Goal: Entertainment & Leisure: Browse casually

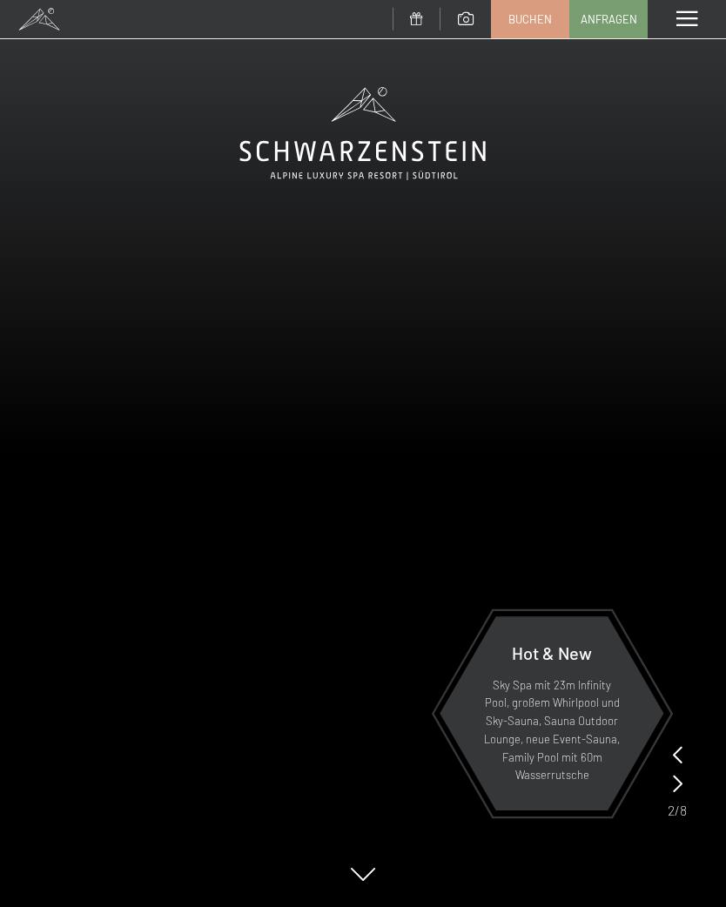
click at [684, 15] on span at bounding box center [686, 19] width 21 height 16
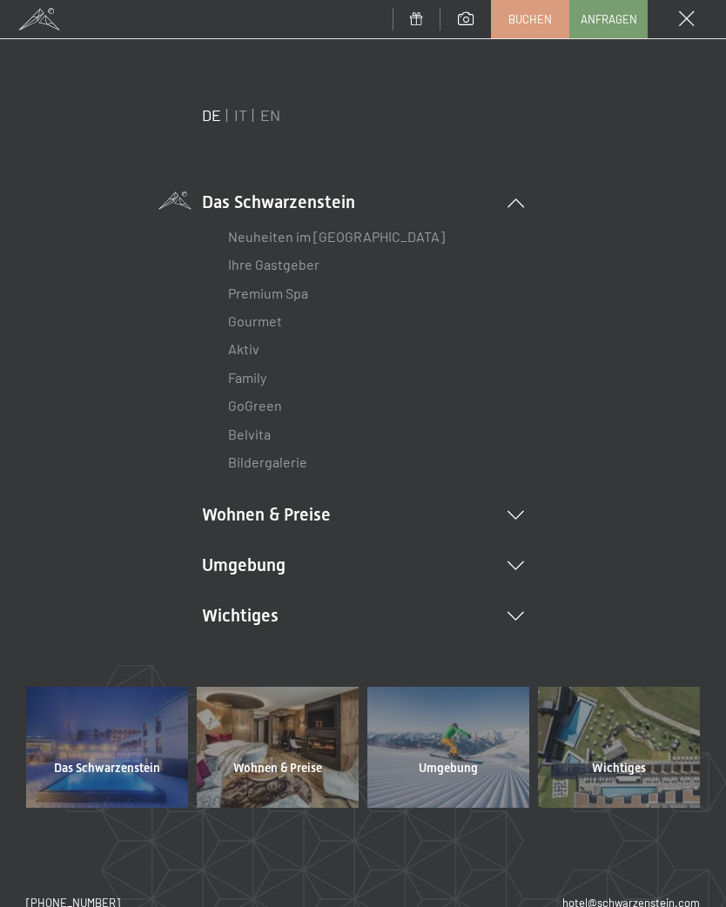
click at [519, 555] on li "Umgebung Das Ahrntal Ski & Winter Skifahren Skischule Wandern & Sommer Wandern …" at bounding box center [363, 565] width 322 height 24
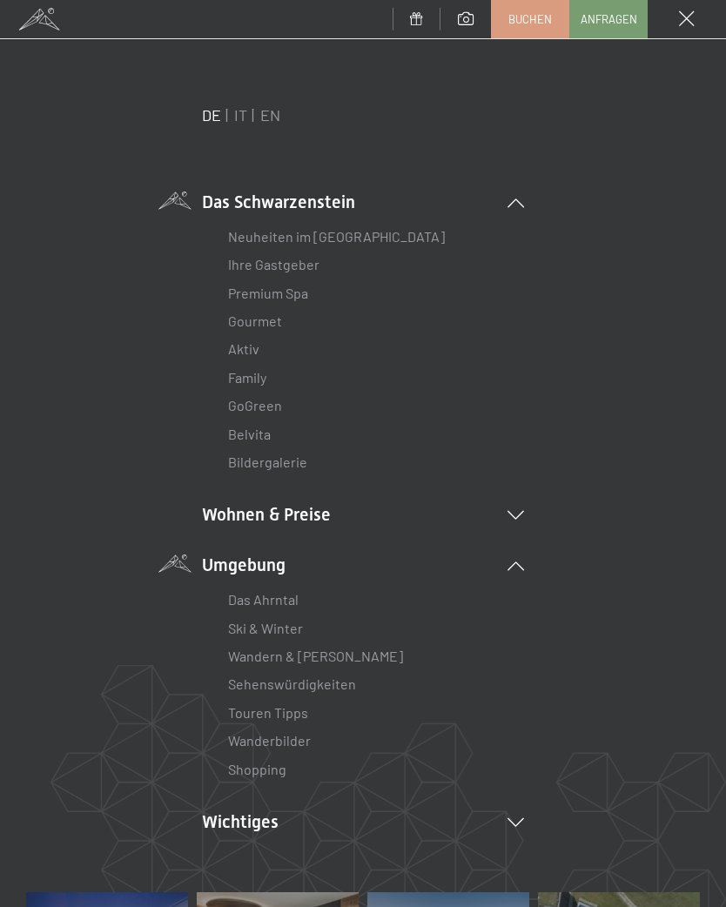
click at [305, 733] on link "Wanderbilder" at bounding box center [269, 740] width 83 height 17
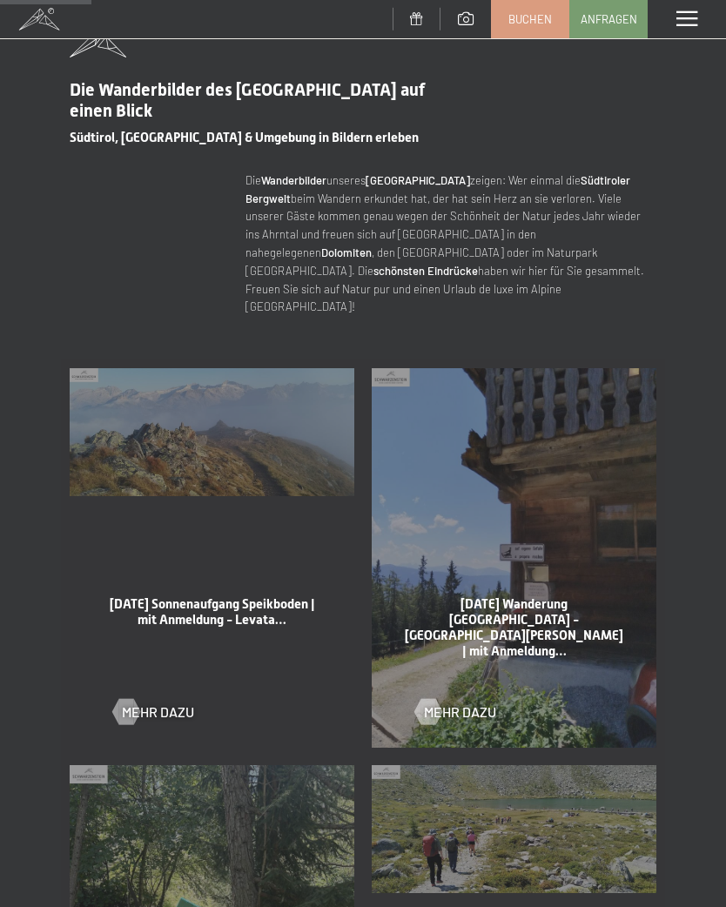
scroll to position [580, 0]
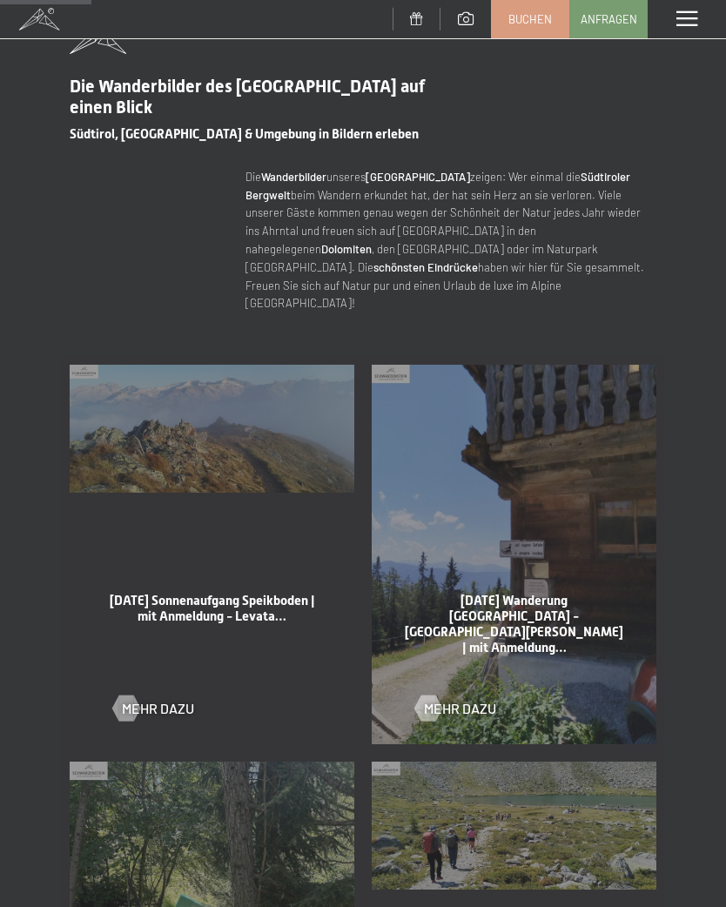
click at [435, 694] on div at bounding box center [427, 707] width 15 height 26
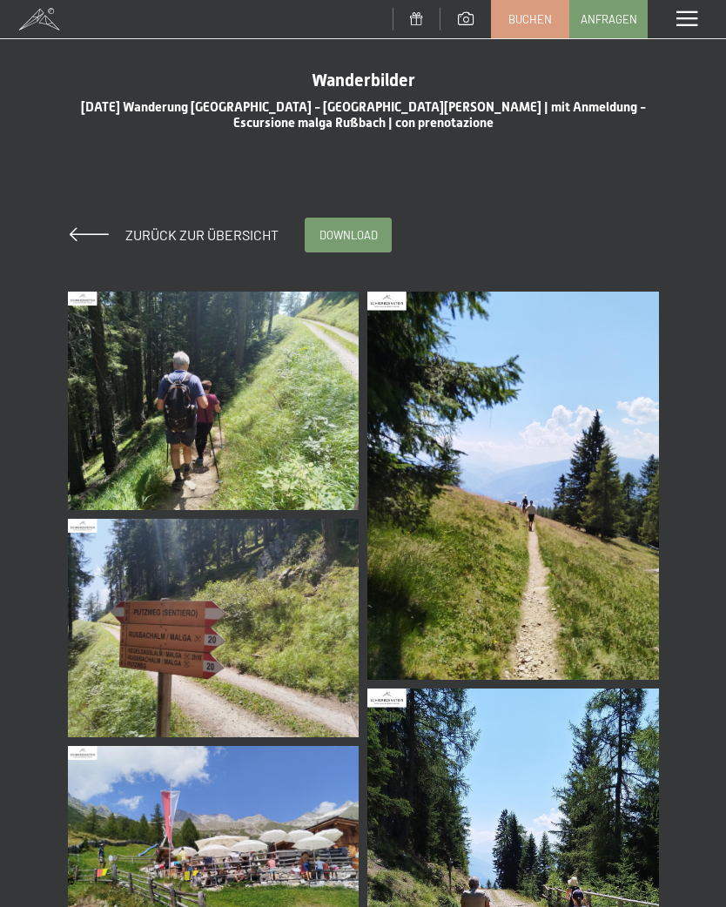
click at [258, 422] on img at bounding box center [214, 401] width 292 height 218
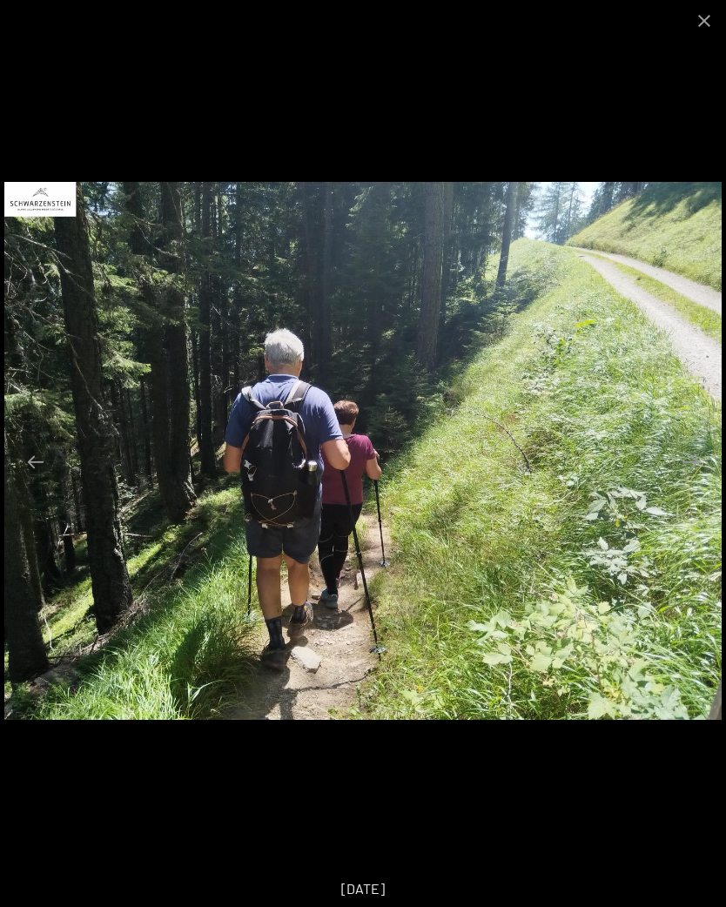
click at [707, 473] on button "Next slide" at bounding box center [690, 462] width 37 height 34
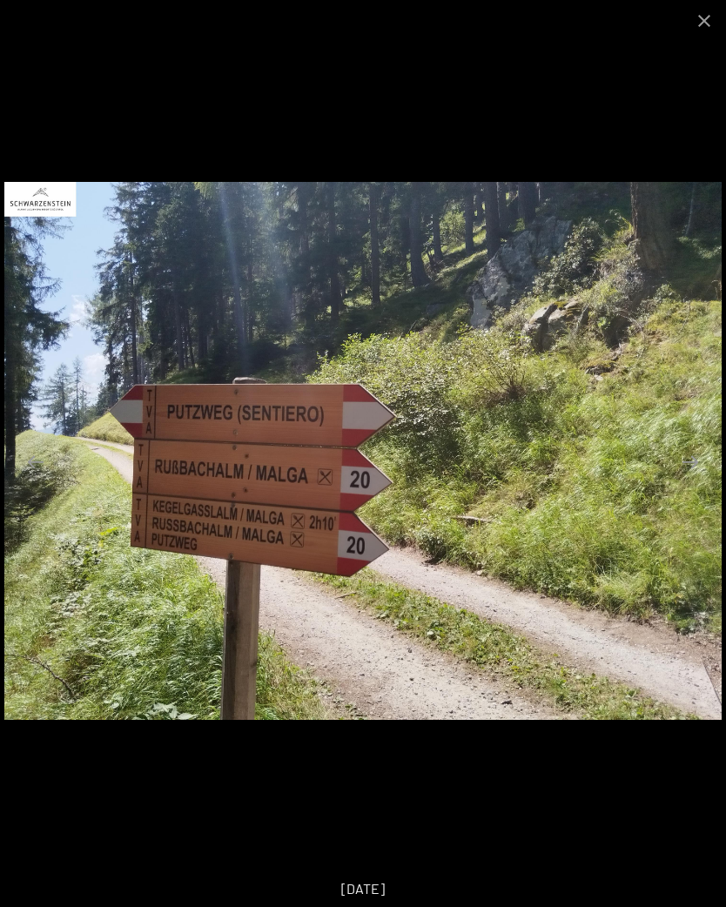
click at [700, 460] on button "Next slide" at bounding box center [690, 462] width 37 height 34
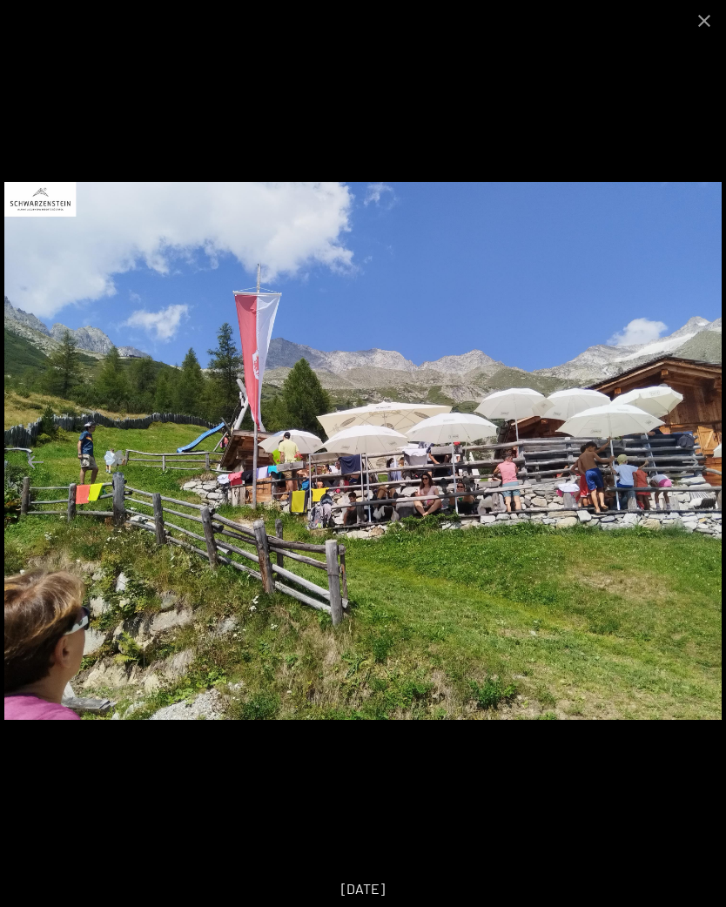
click at [681, 459] on button "Next slide" at bounding box center [690, 462] width 37 height 34
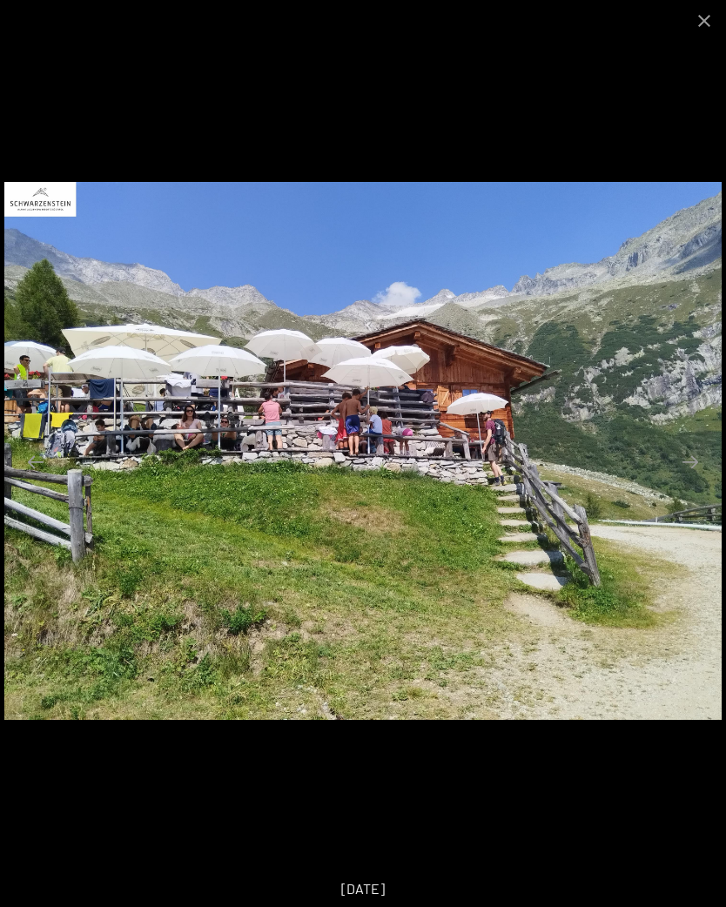
click at [690, 459] on button "Next slide" at bounding box center [690, 462] width 37 height 34
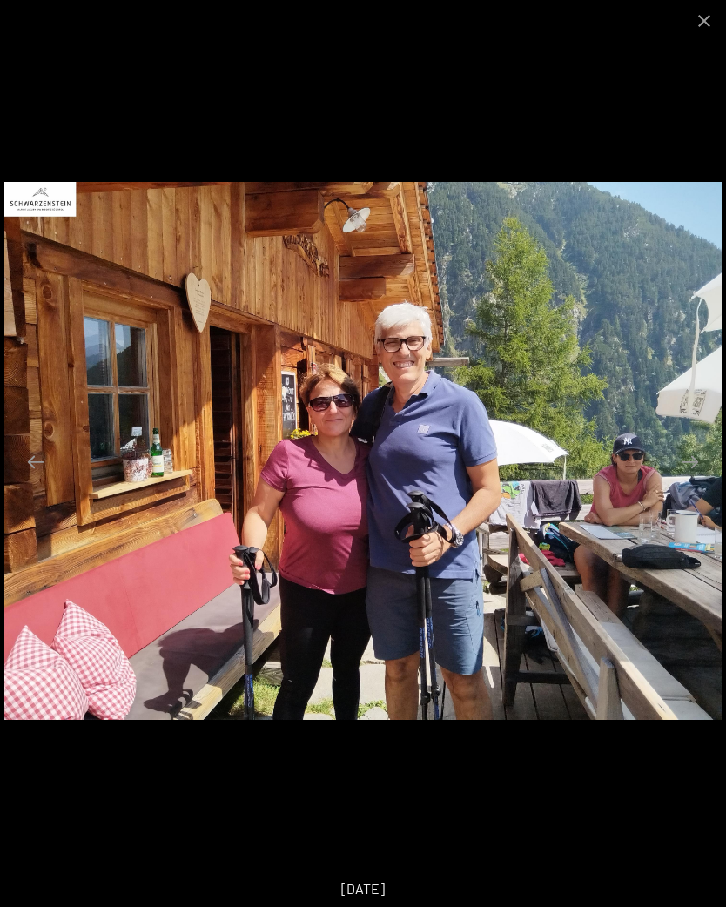
click at [691, 464] on button "Next slide" at bounding box center [690, 462] width 37 height 34
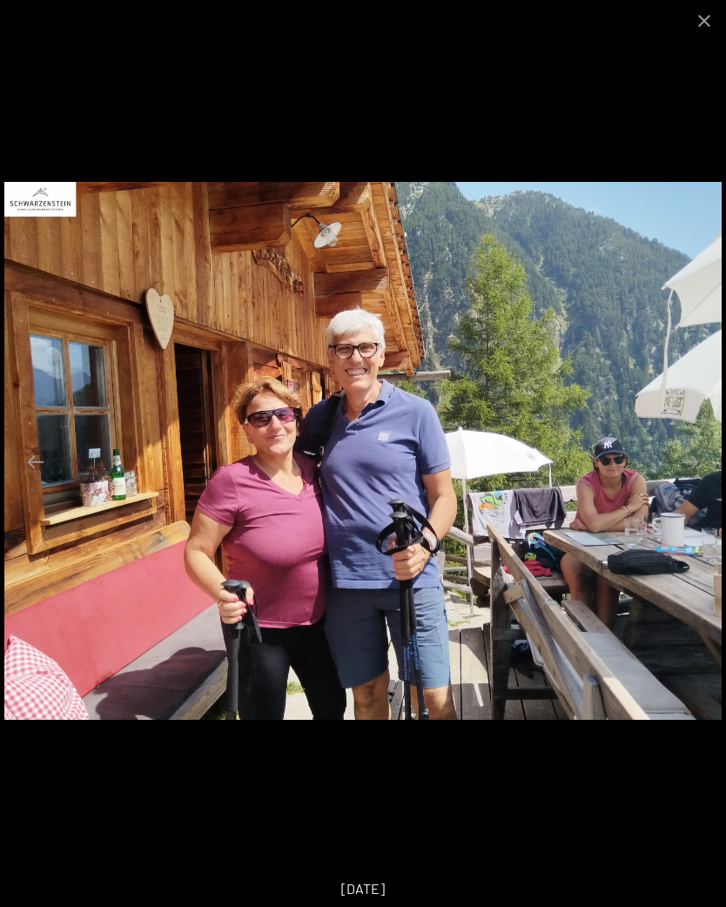
click at [706, 469] on button "Next slide" at bounding box center [690, 462] width 37 height 34
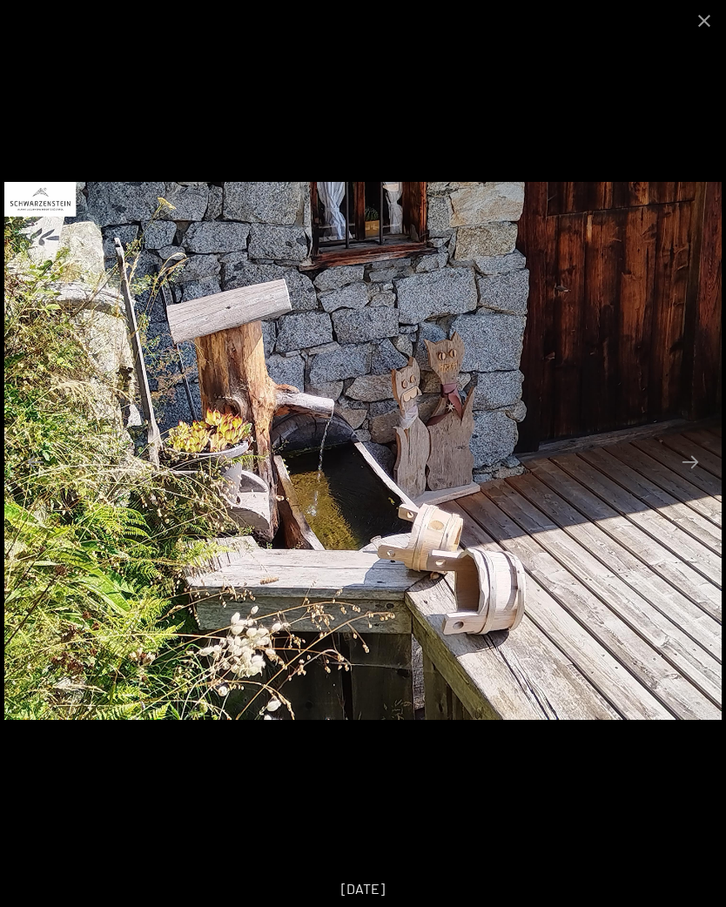
click at [698, 466] on button "Next slide" at bounding box center [690, 462] width 37 height 34
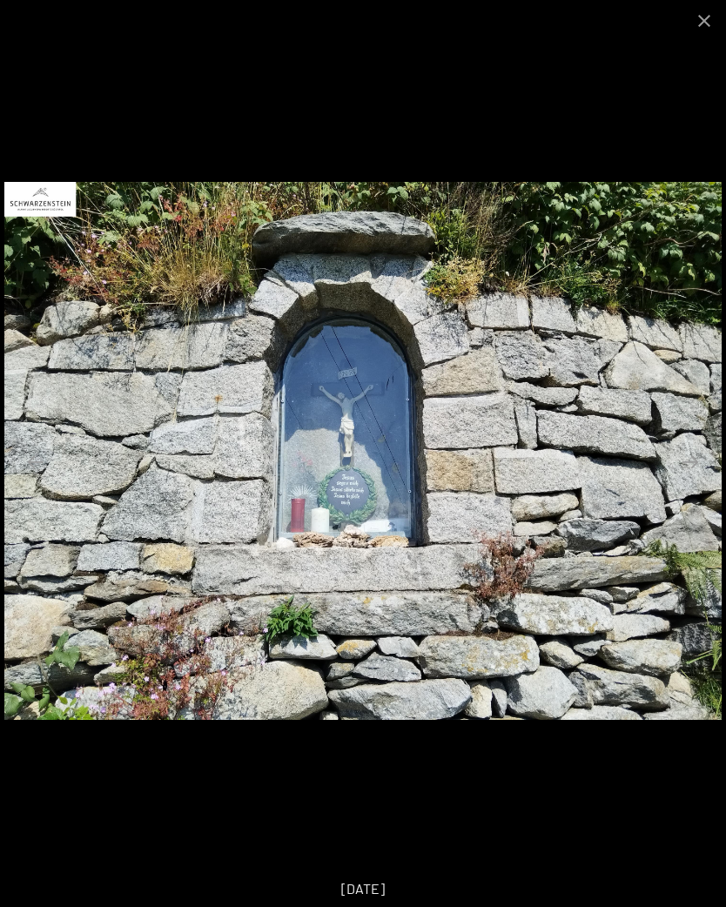
click at [692, 461] on button "Next slide" at bounding box center [690, 462] width 37 height 34
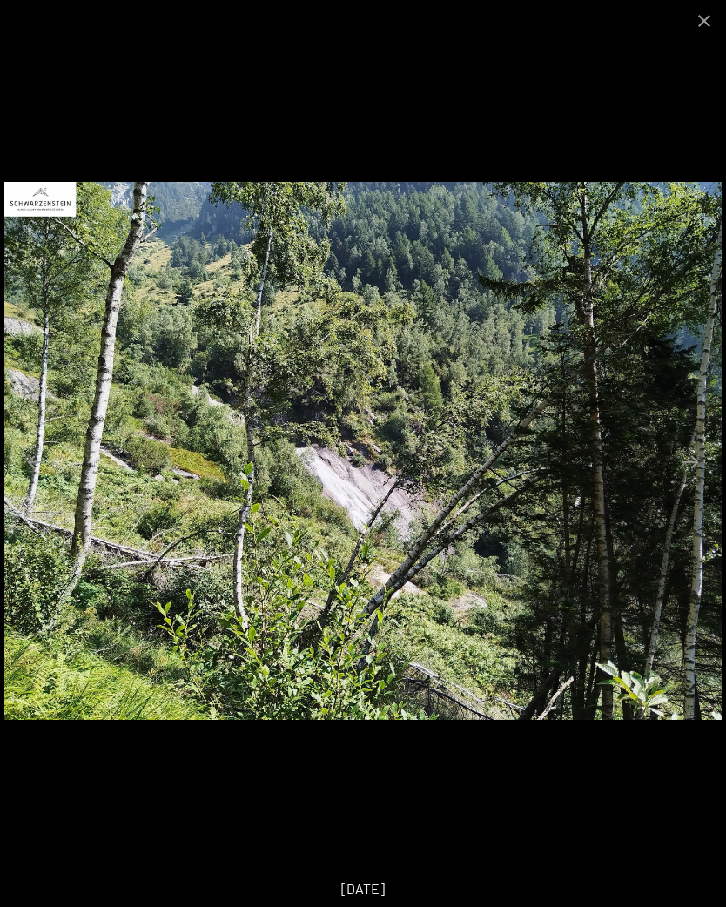
click at [705, 459] on button "Next slide" at bounding box center [690, 462] width 37 height 34
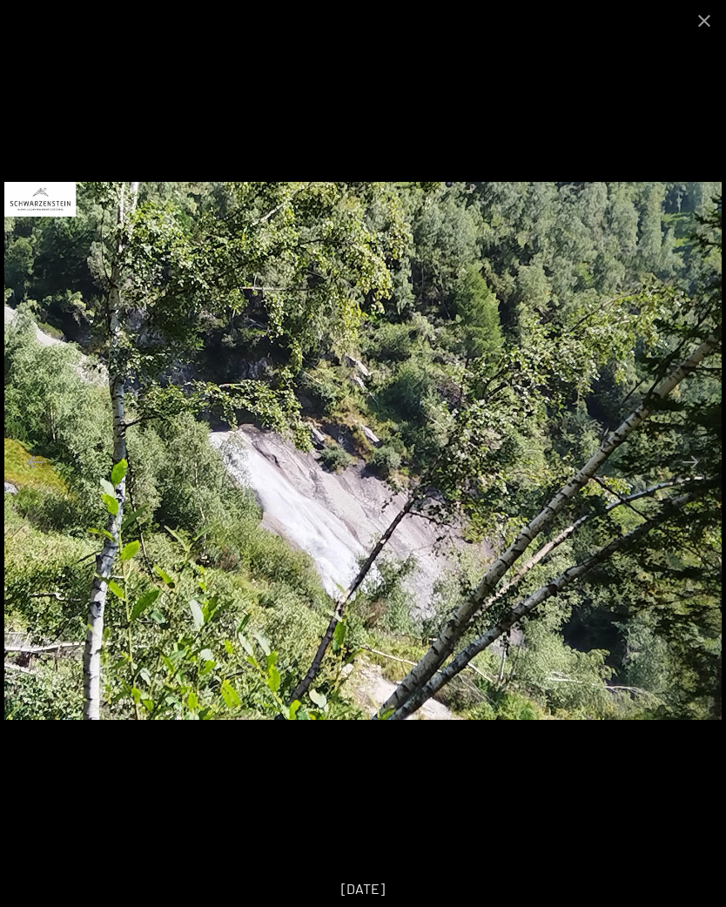
click at [688, 455] on button "Next slide" at bounding box center [690, 462] width 37 height 34
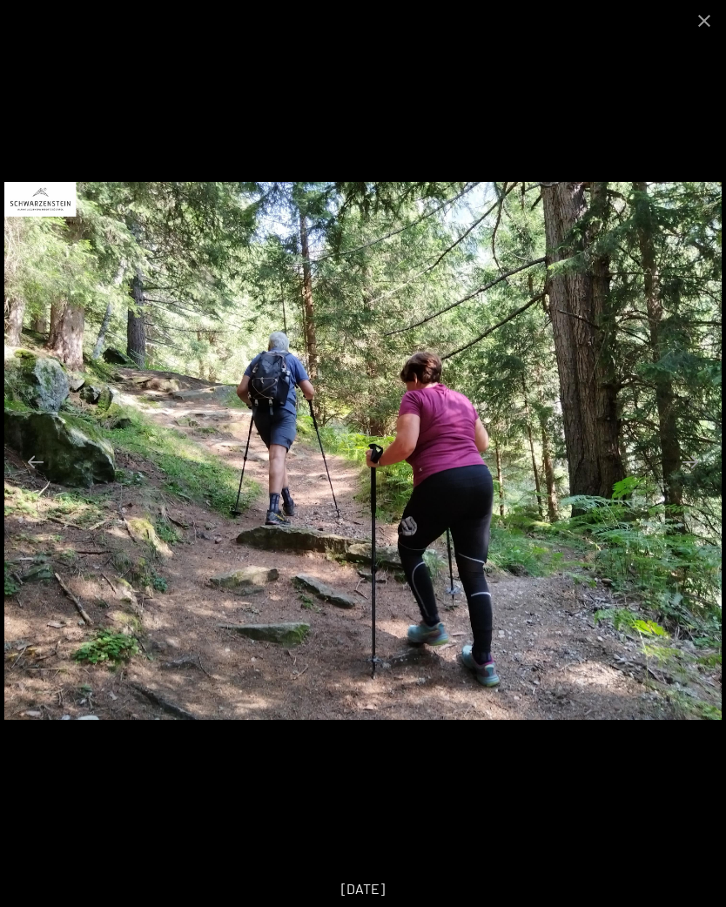
click at [698, 477] on button "Next slide" at bounding box center [690, 462] width 37 height 34
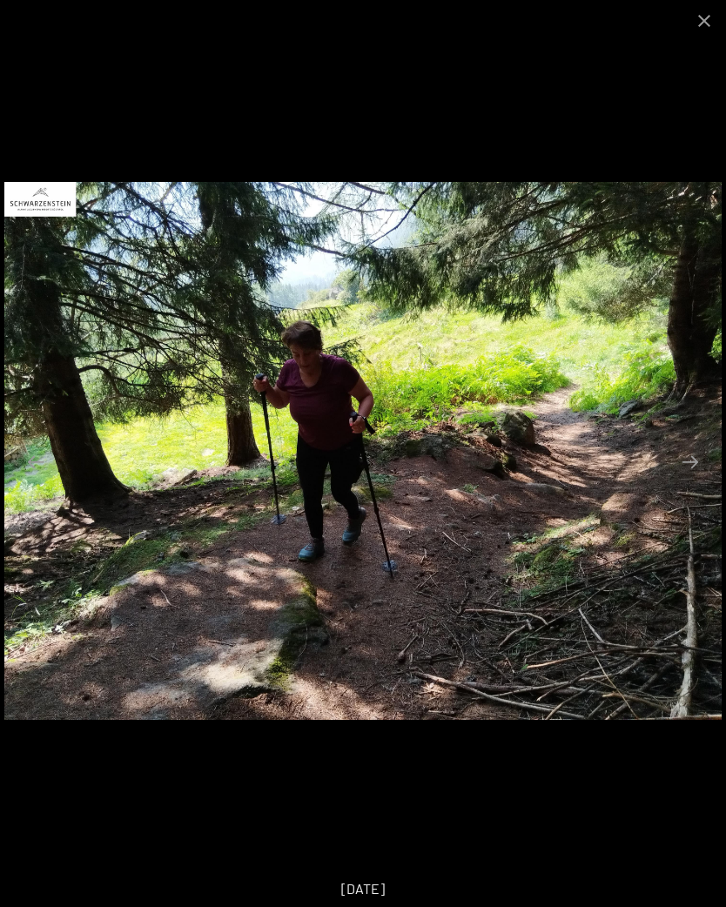
click at [684, 464] on button "Next slide" at bounding box center [690, 462] width 37 height 34
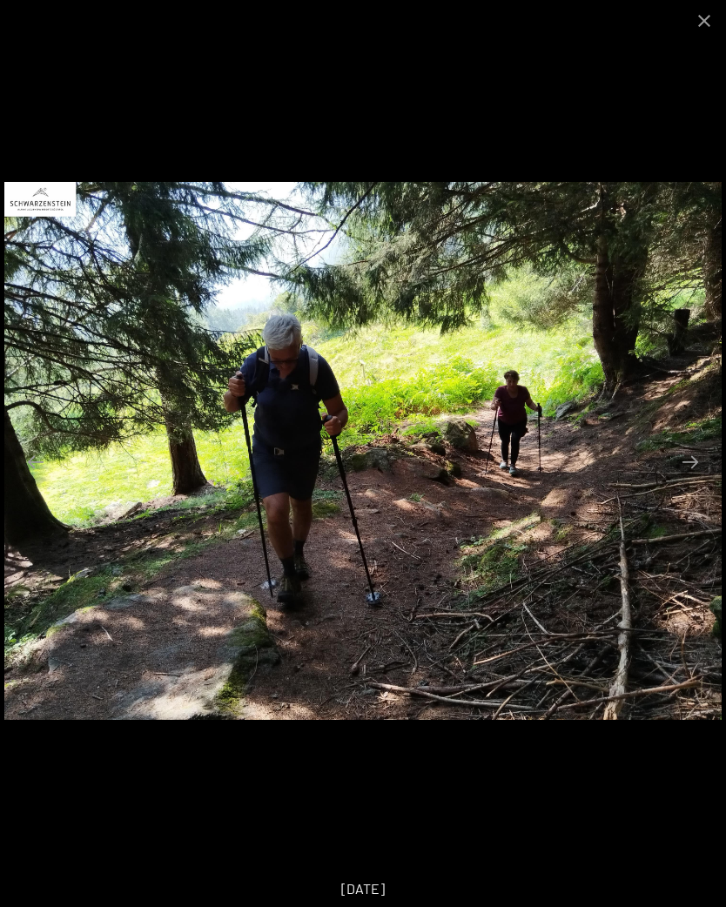
click at [689, 456] on button "Next slide" at bounding box center [690, 462] width 37 height 34
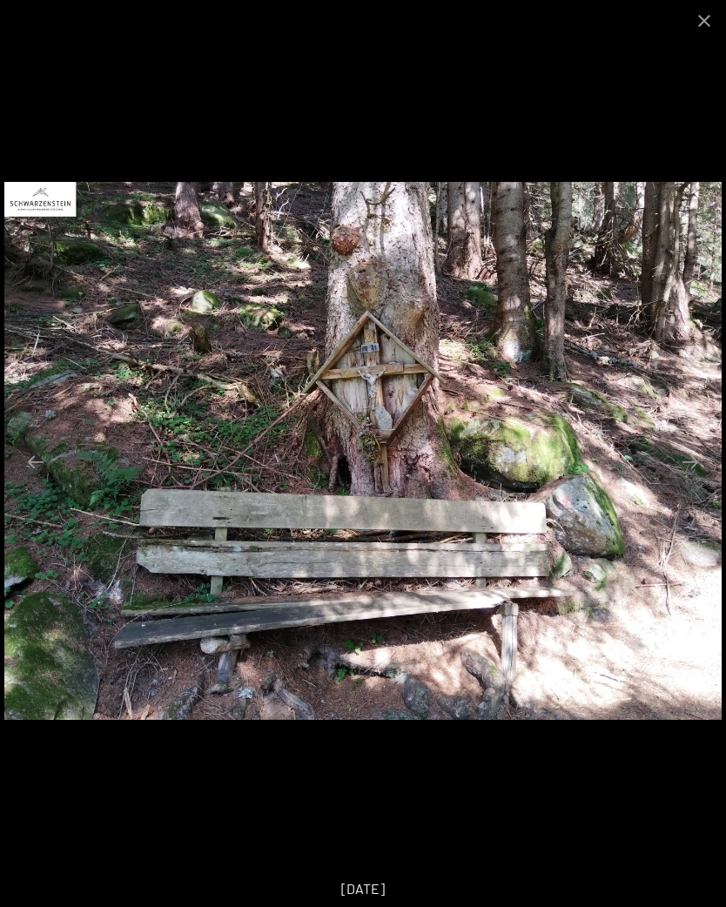
click at [686, 466] on button "Next slide" at bounding box center [690, 462] width 37 height 34
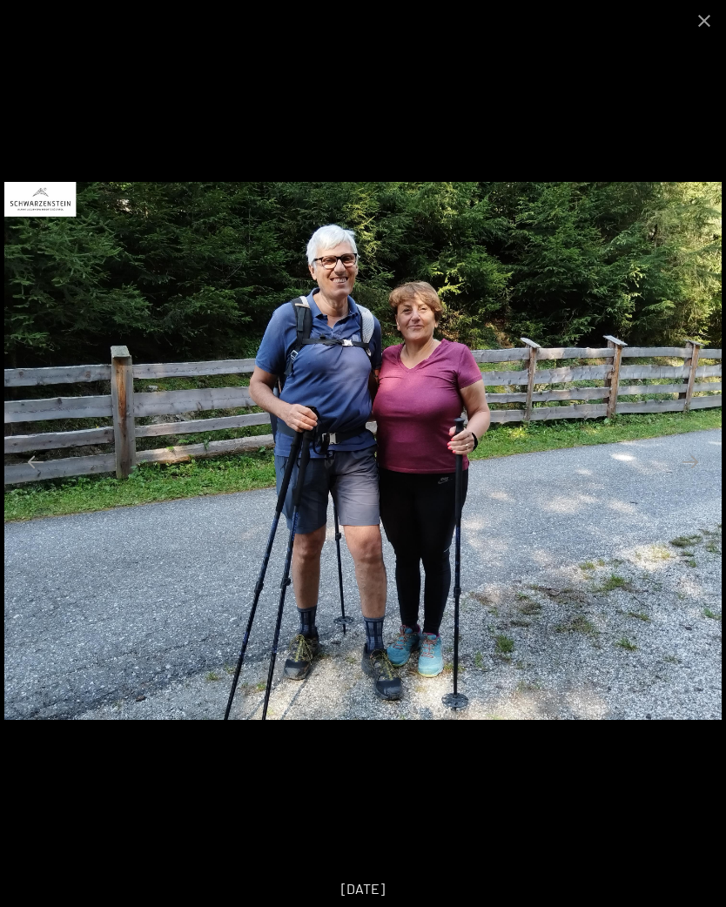
click at [681, 464] on button "Next slide" at bounding box center [690, 462] width 37 height 34
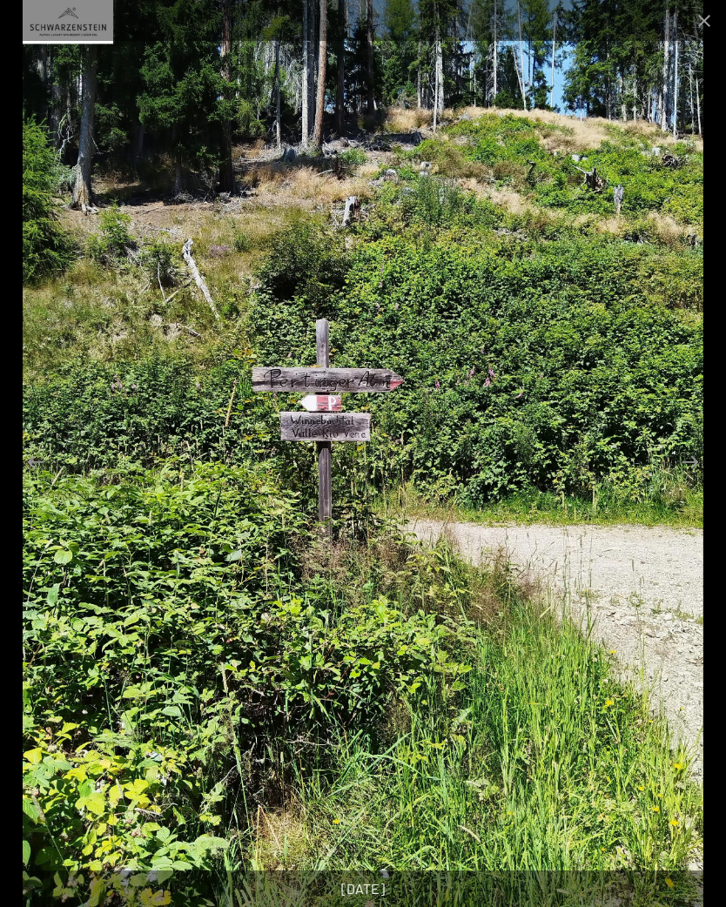
click at [686, 471] on button "Next slide" at bounding box center [690, 462] width 37 height 34
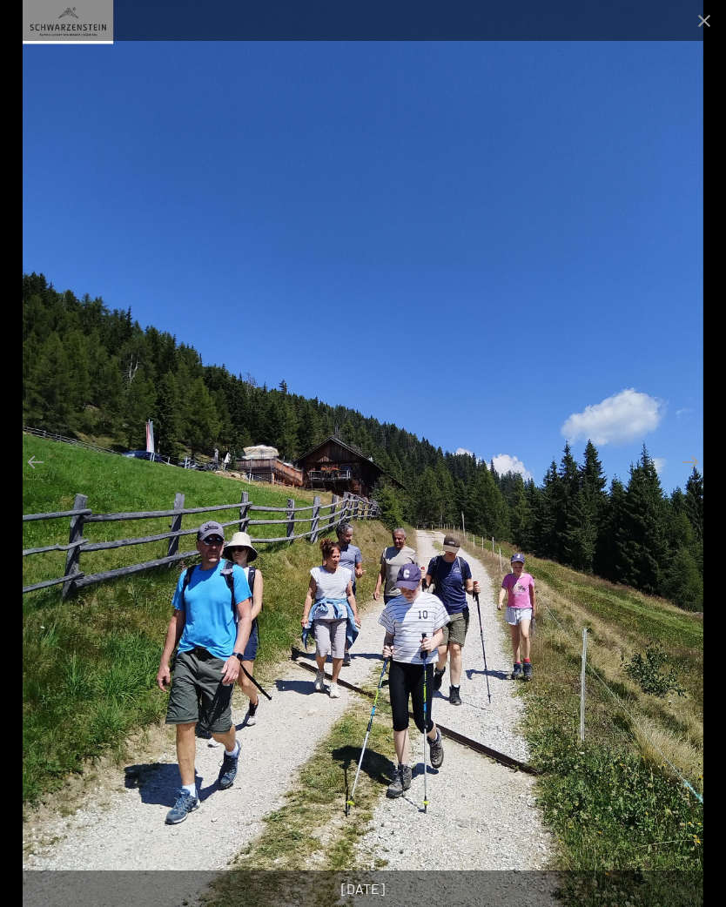
click at [687, 467] on button "Next slide" at bounding box center [690, 462] width 37 height 34
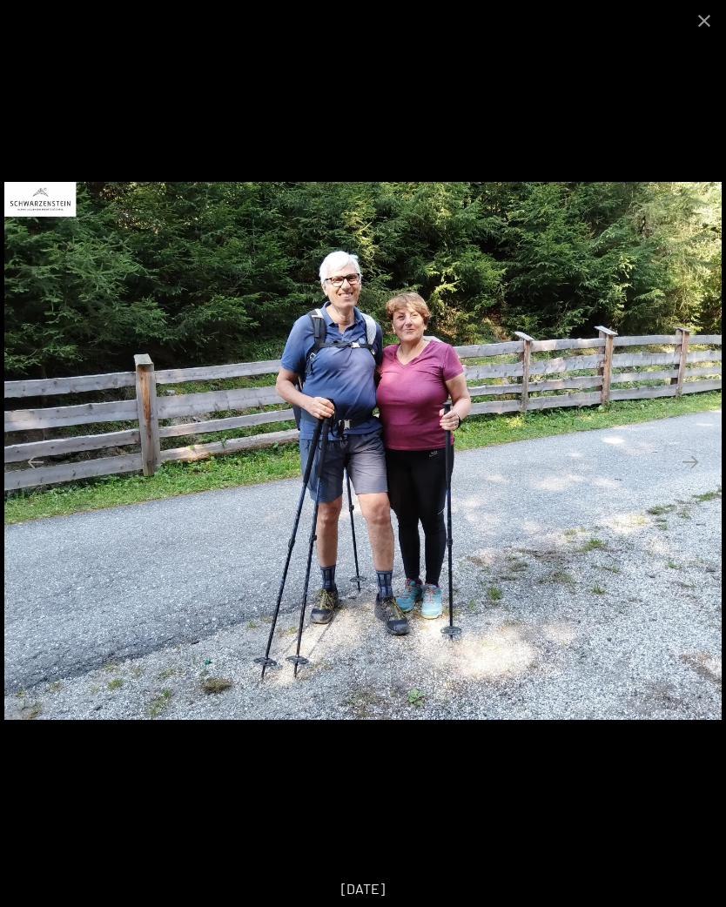
click at [699, 459] on button "Next slide" at bounding box center [690, 462] width 37 height 34
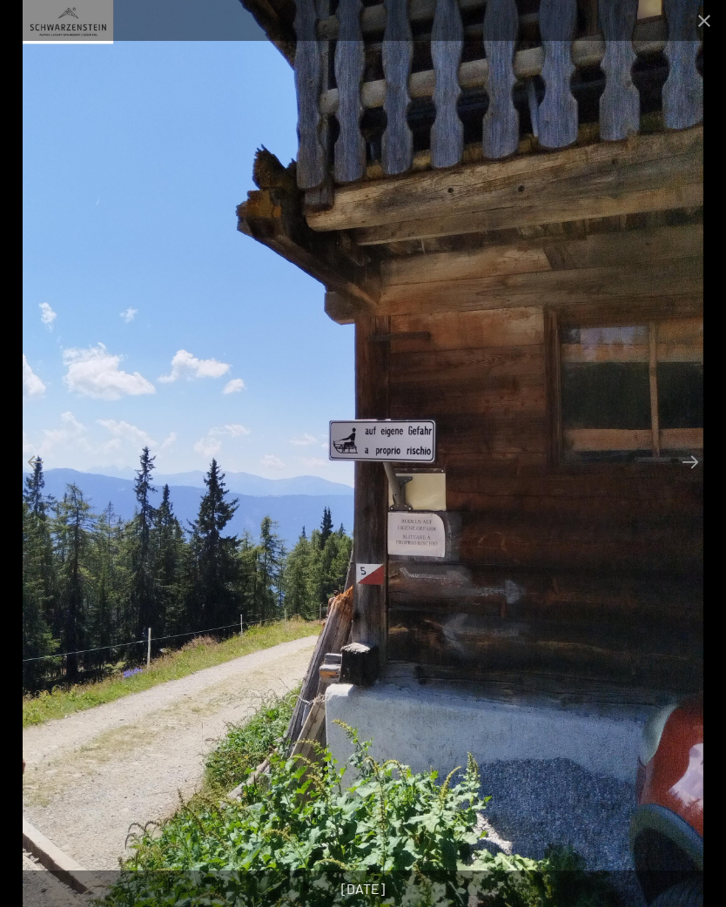
click at [692, 461] on button "Next slide" at bounding box center [690, 462] width 37 height 34
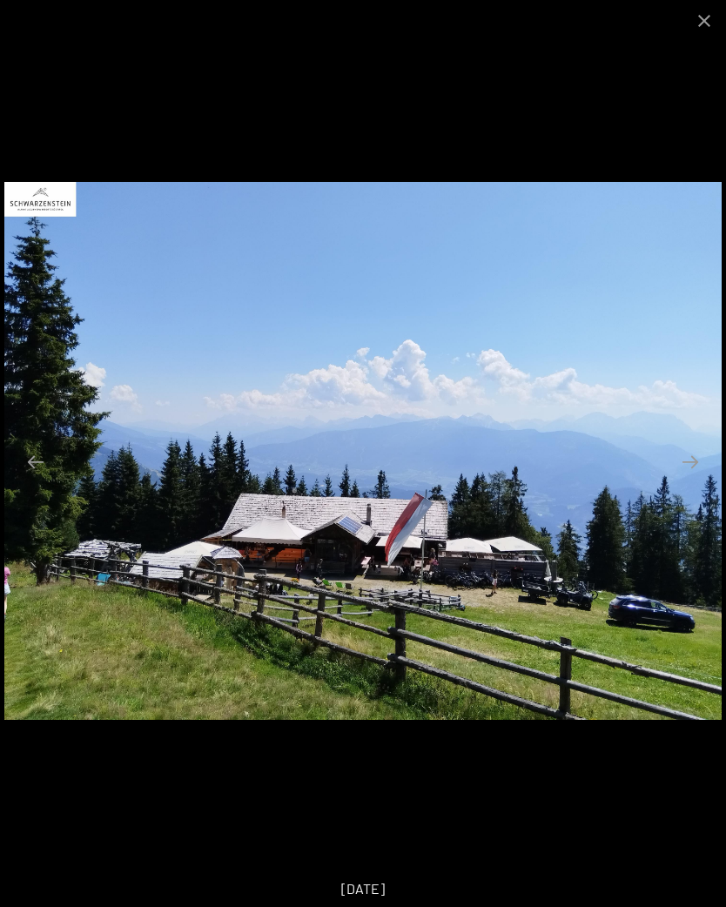
click at [694, 459] on button "Next slide" at bounding box center [690, 462] width 37 height 34
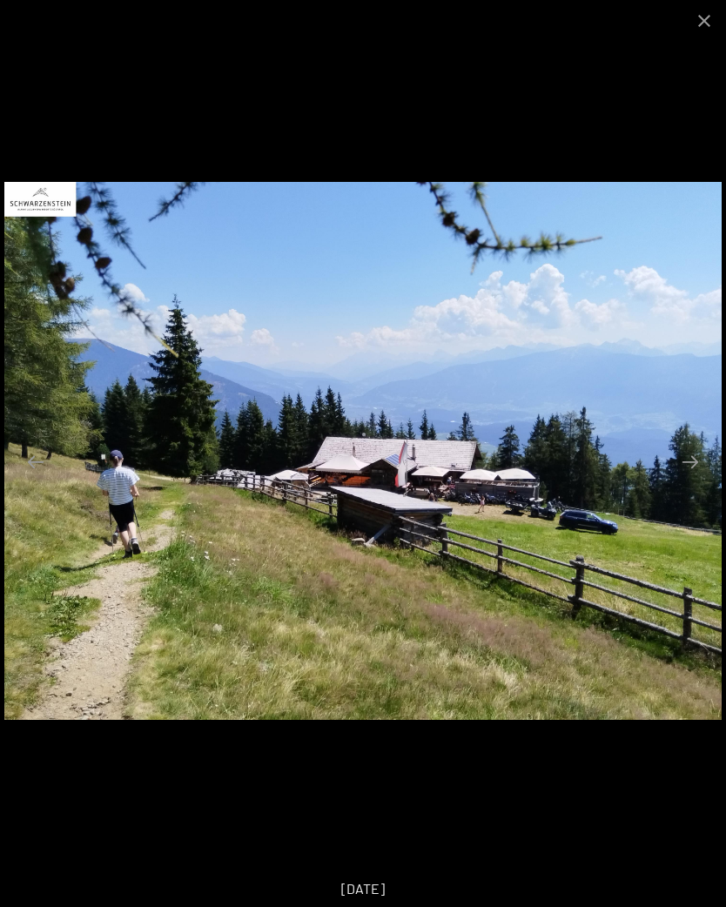
click at [699, 470] on button "Next slide" at bounding box center [690, 462] width 37 height 34
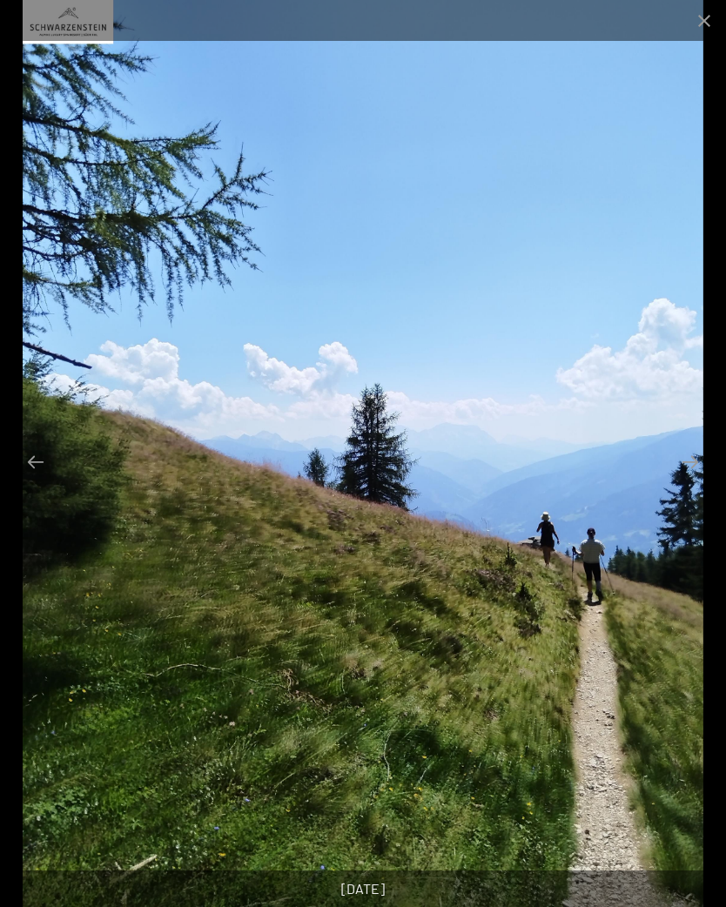
click at [678, 472] on button "Next slide" at bounding box center [690, 462] width 37 height 34
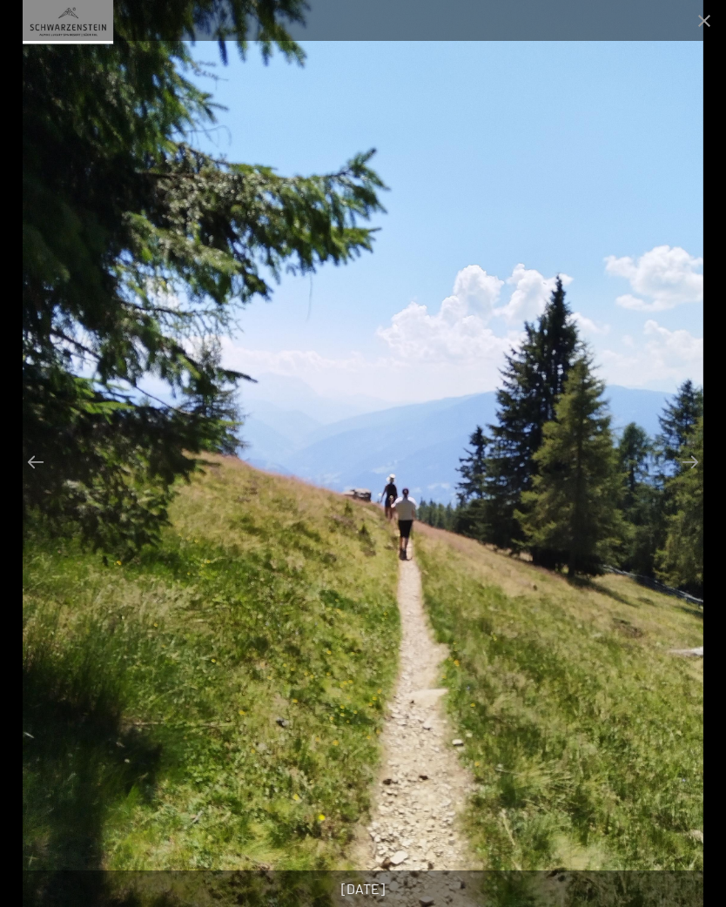
click at [701, 474] on button "Next slide" at bounding box center [690, 462] width 37 height 34
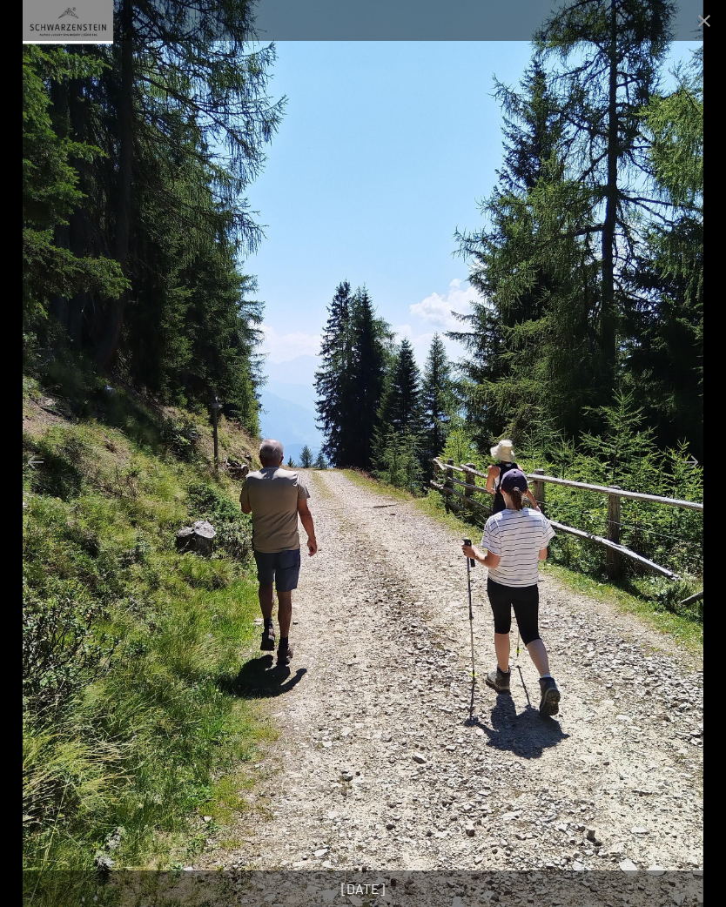
click at [690, 469] on button "Next slide" at bounding box center [690, 462] width 37 height 34
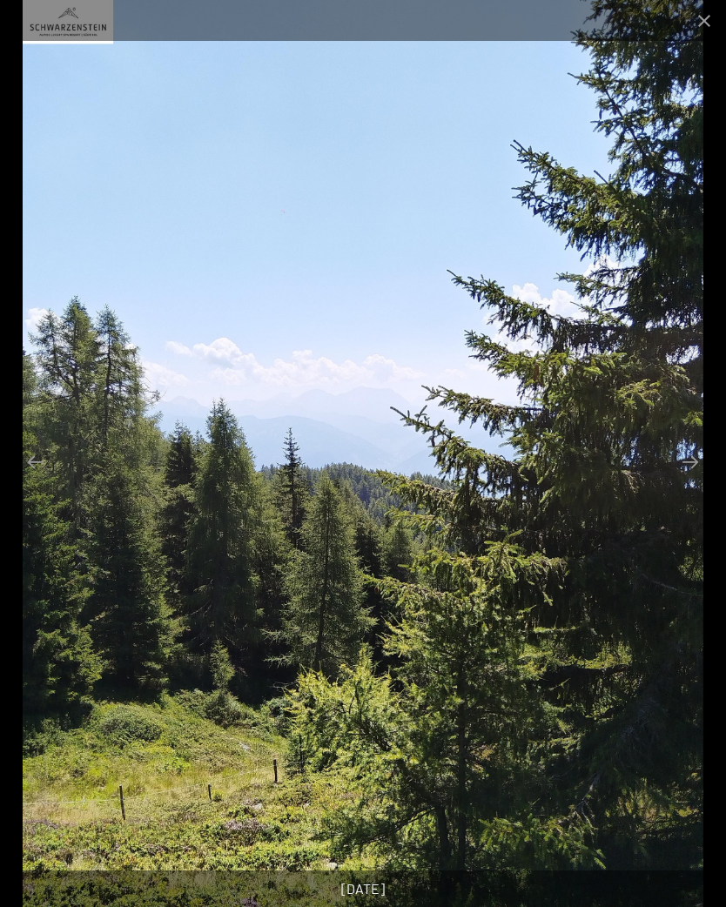
click at [699, 474] on button "Next slide" at bounding box center [690, 462] width 37 height 34
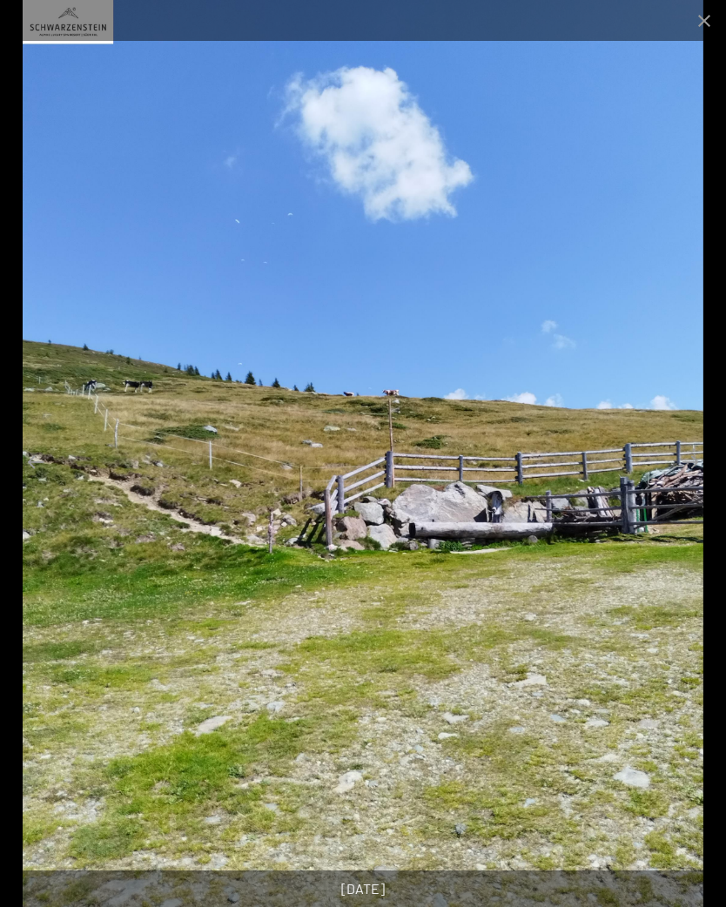
click at [703, 467] on button "Next slide" at bounding box center [690, 462] width 37 height 34
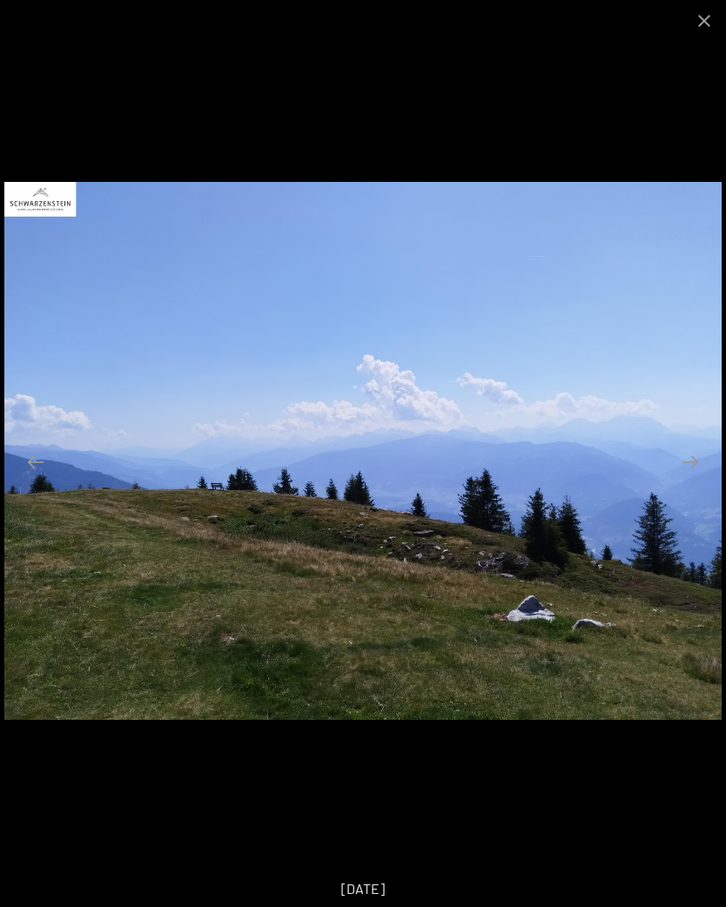
click at [696, 466] on button "Next slide" at bounding box center [690, 462] width 37 height 34
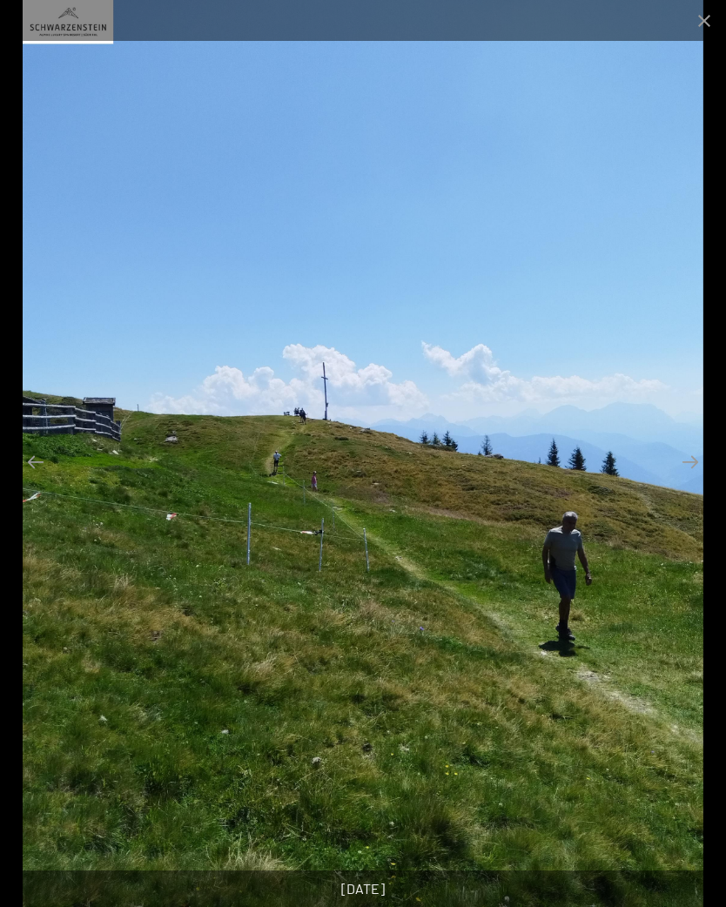
click at [690, 466] on button "Next slide" at bounding box center [690, 462] width 37 height 34
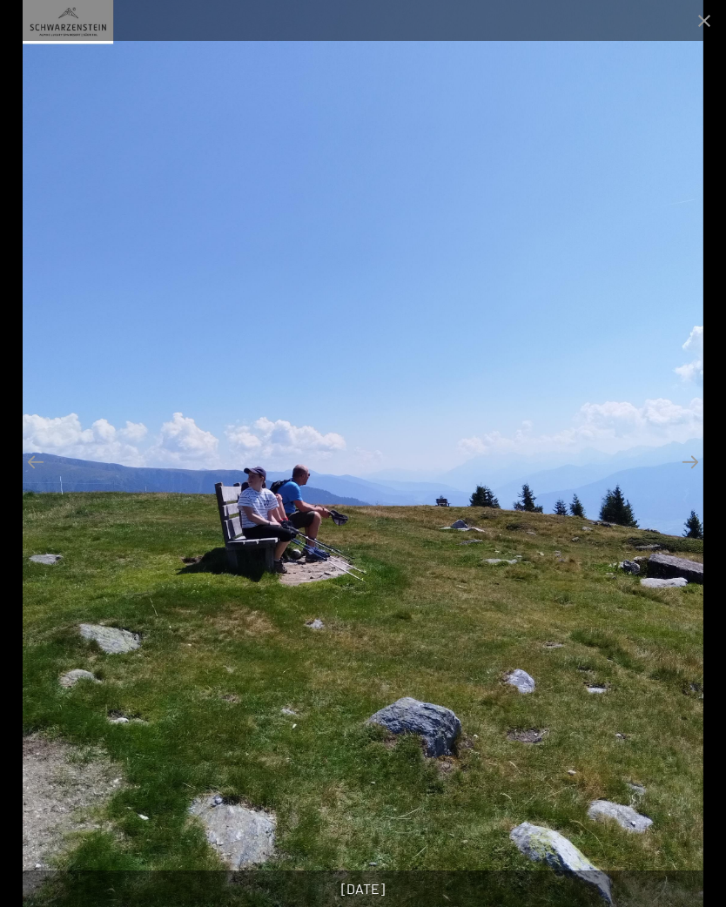
click at [695, 467] on button "Next slide" at bounding box center [690, 462] width 37 height 34
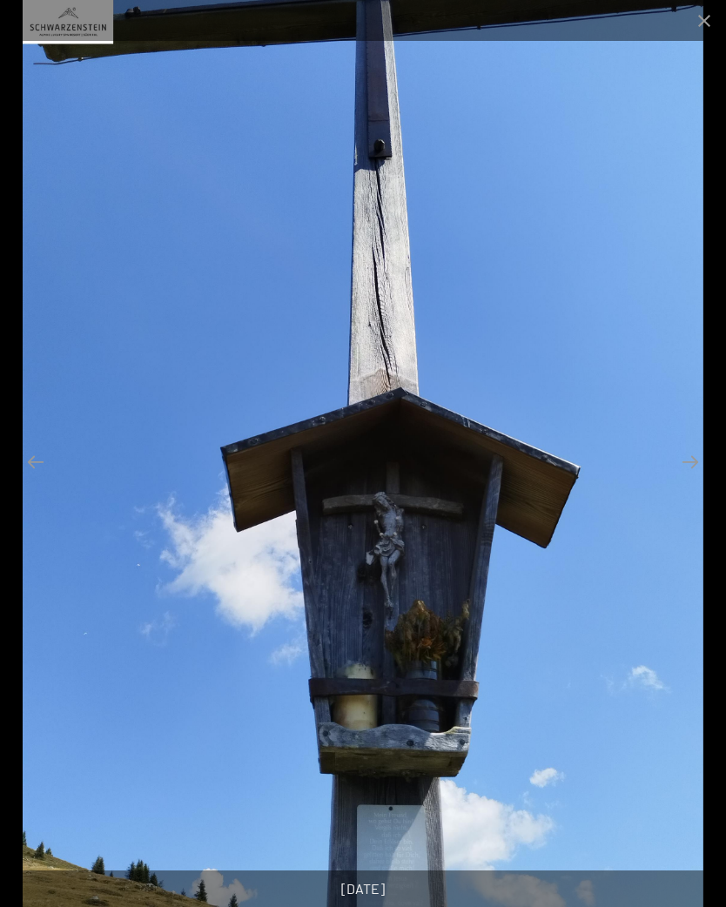
click at [687, 471] on button "Next slide" at bounding box center [690, 462] width 37 height 34
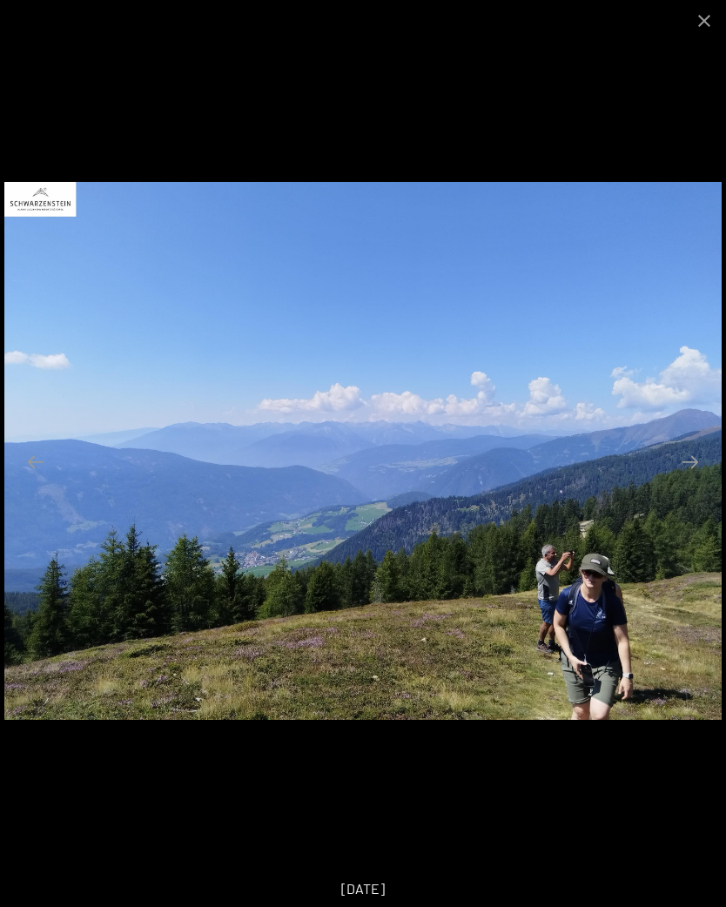
click at [691, 471] on button "Next slide" at bounding box center [690, 462] width 37 height 34
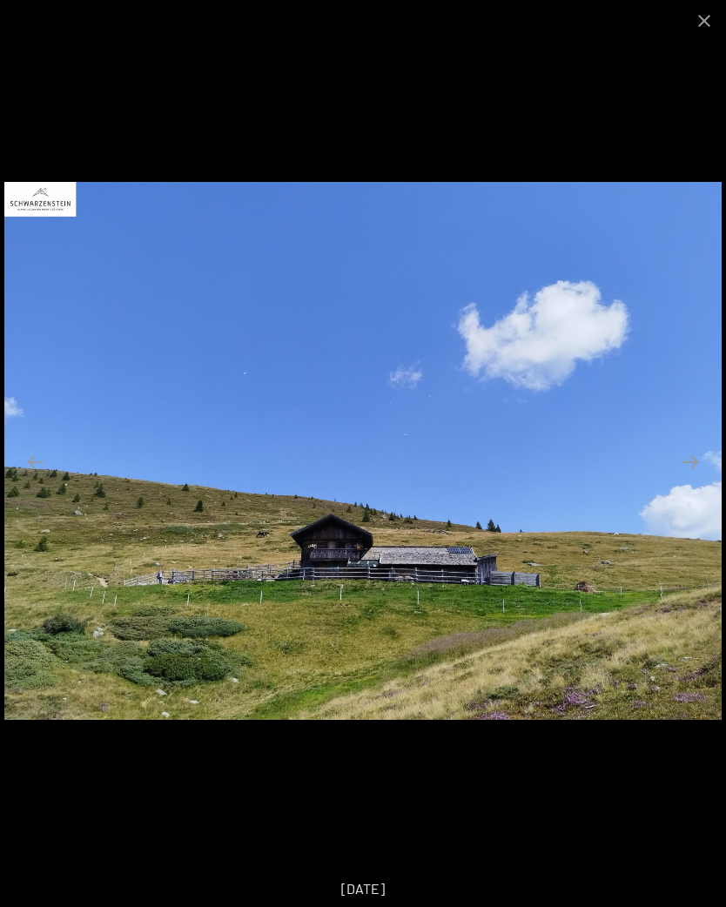
click at [687, 473] on button "Next slide" at bounding box center [690, 462] width 37 height 34
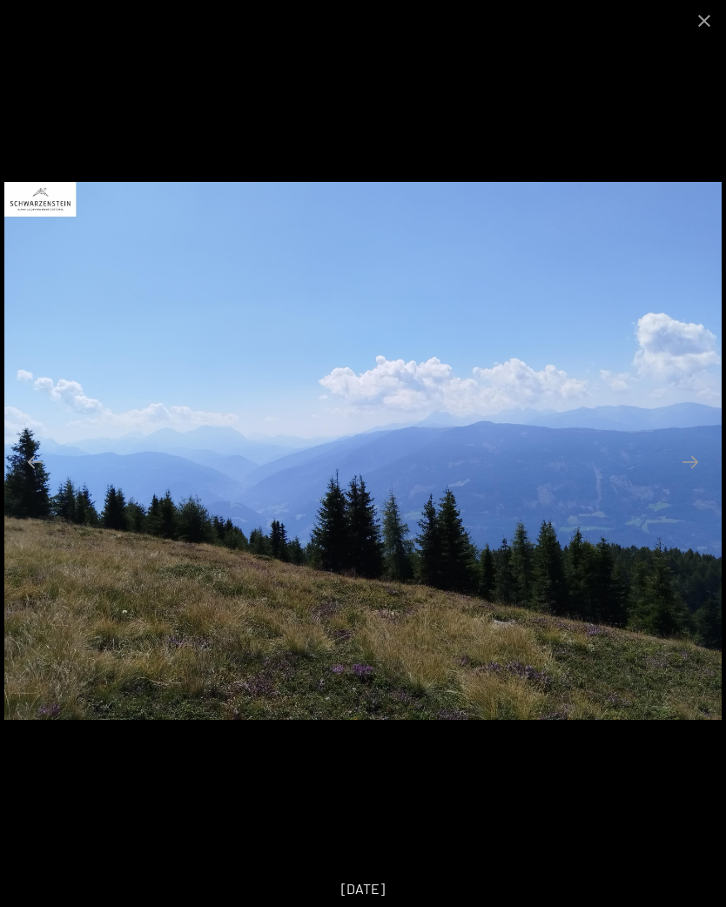
click at [699, 474] on button "Next slide" at bounding box center [690, 462] width 37 height 34
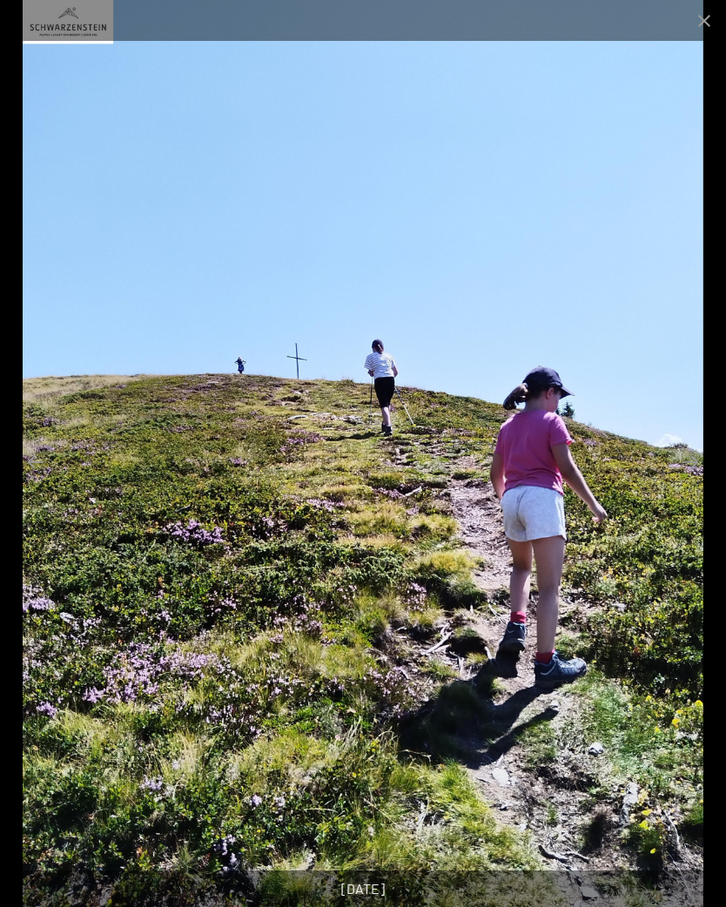
click at [702, 468] on button "Next slide" at bounding box center [690, 462] width 37 height 34
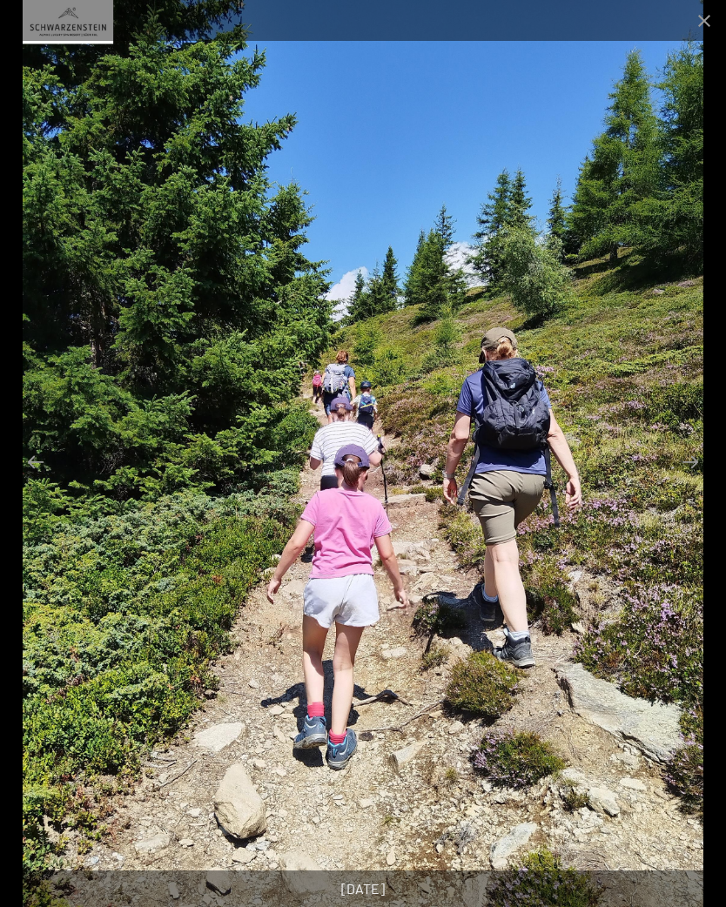
click at [690, 463] on button "Next slide" at bounding box center [690, 462] width 37 height 34
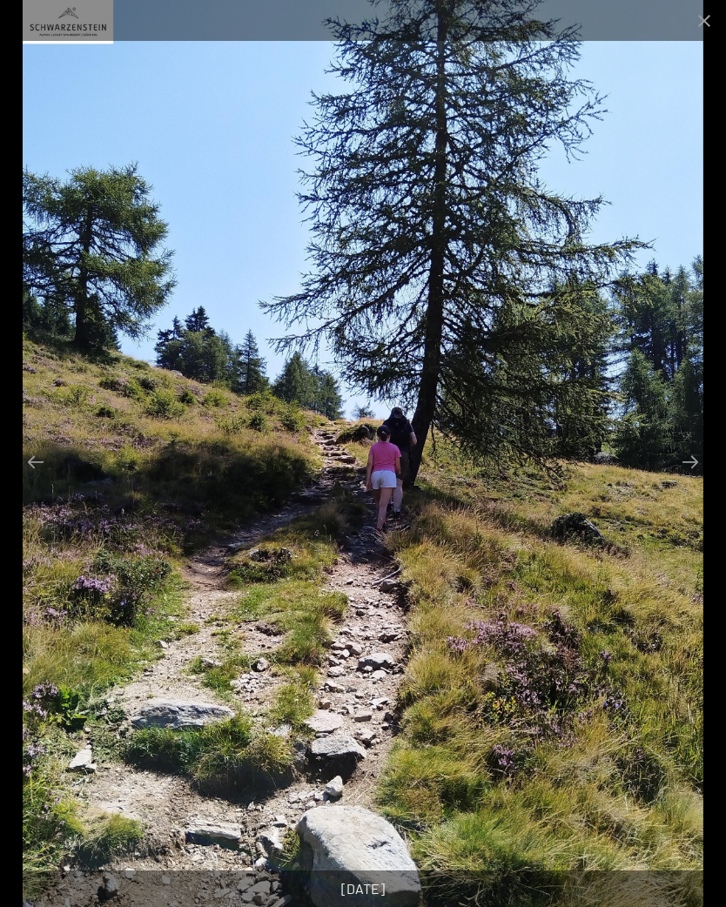
click at [694, 467] on button "Next slide" at bounding box center [690, 462] width 37 height 34
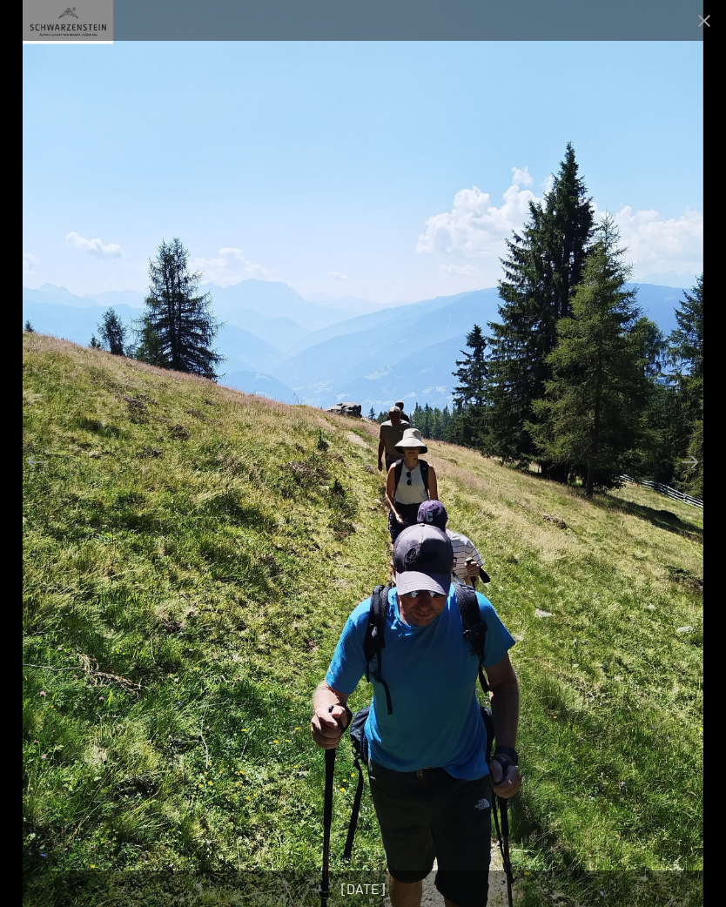
click at [687, 471] on button "Next slide" at bounding box center [690, 462] width 37 height 34
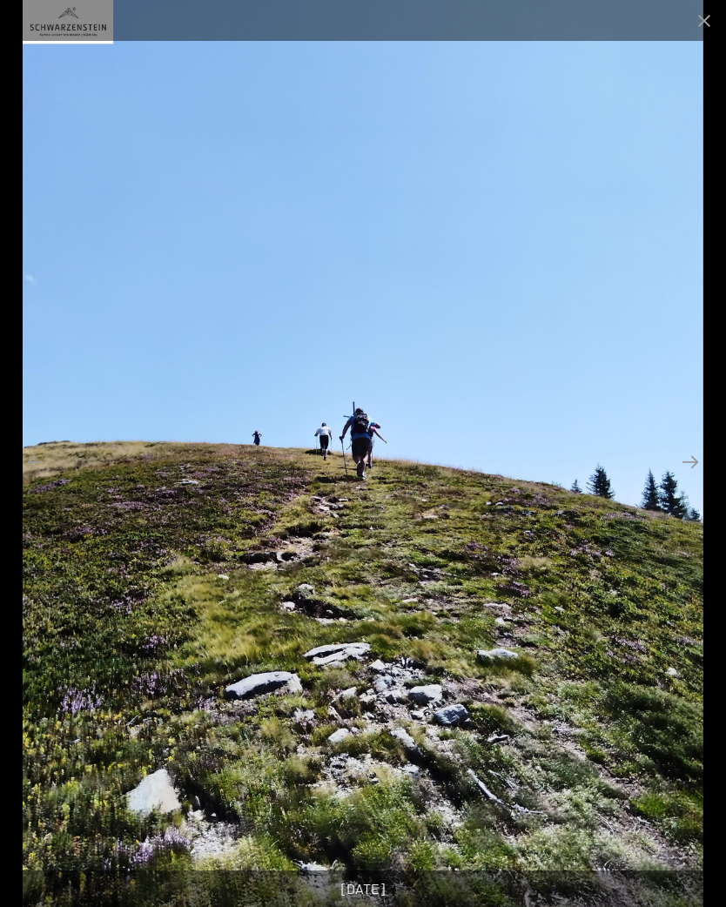
click at [695, 470] on button "Next slide" at bounding box center [690, 462] width 37 height 34
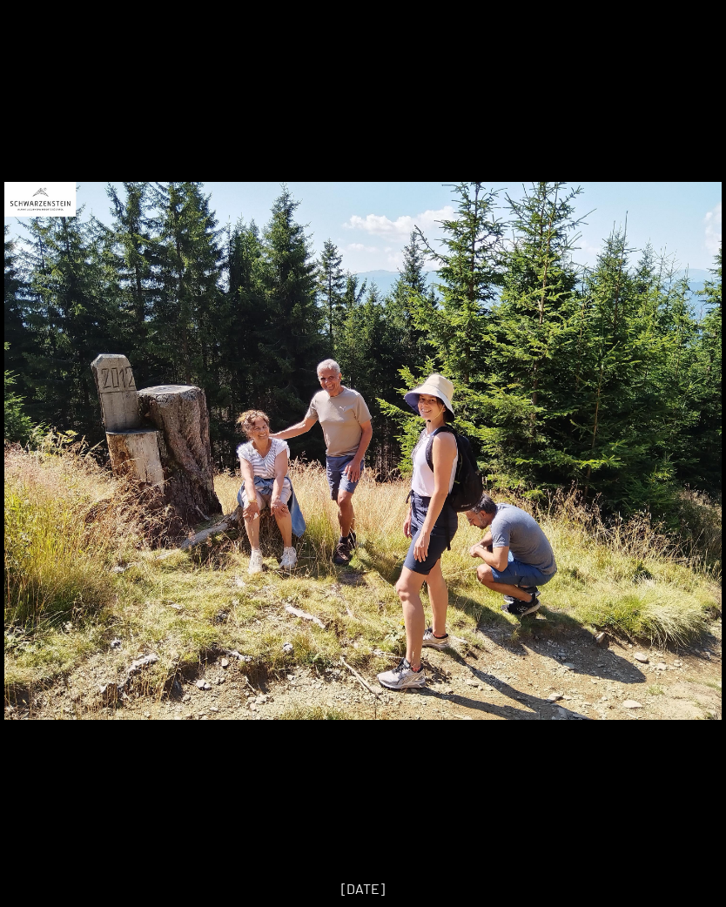
click at [711, 23] on button "Close gallery" at bounding box center [704, 11] width 44 height 41
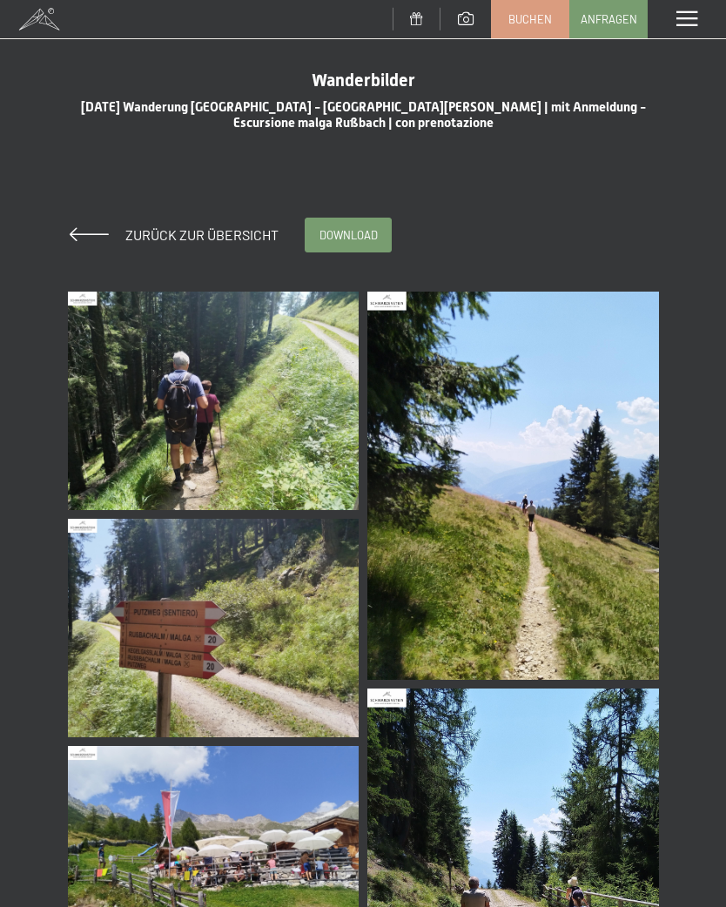
click at [93, 230] on span at bounding box center [89, 234] width 39 height 14
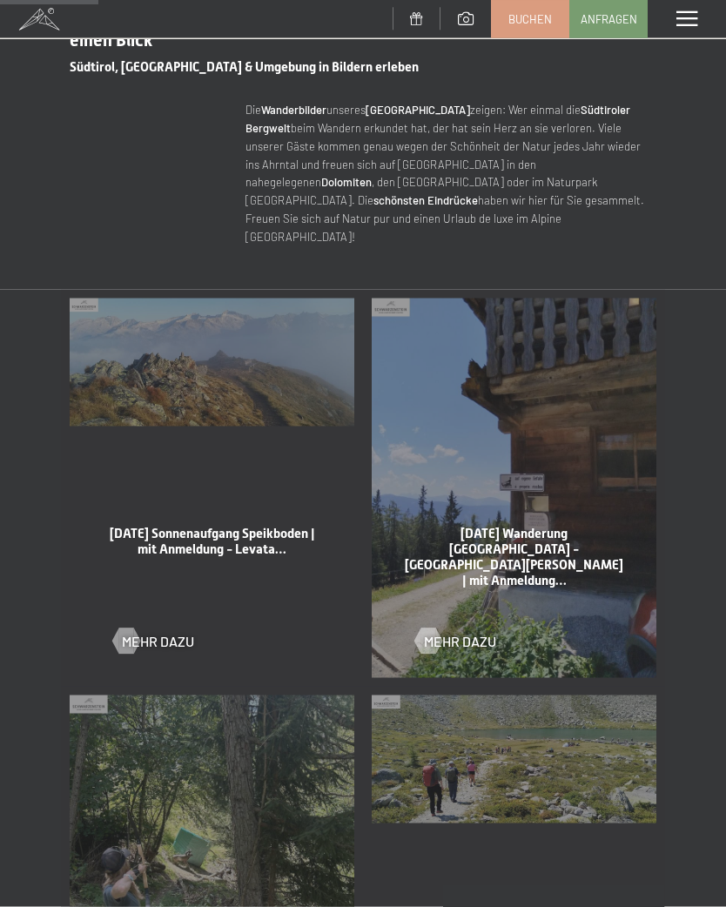
scroll to position [639, 0]
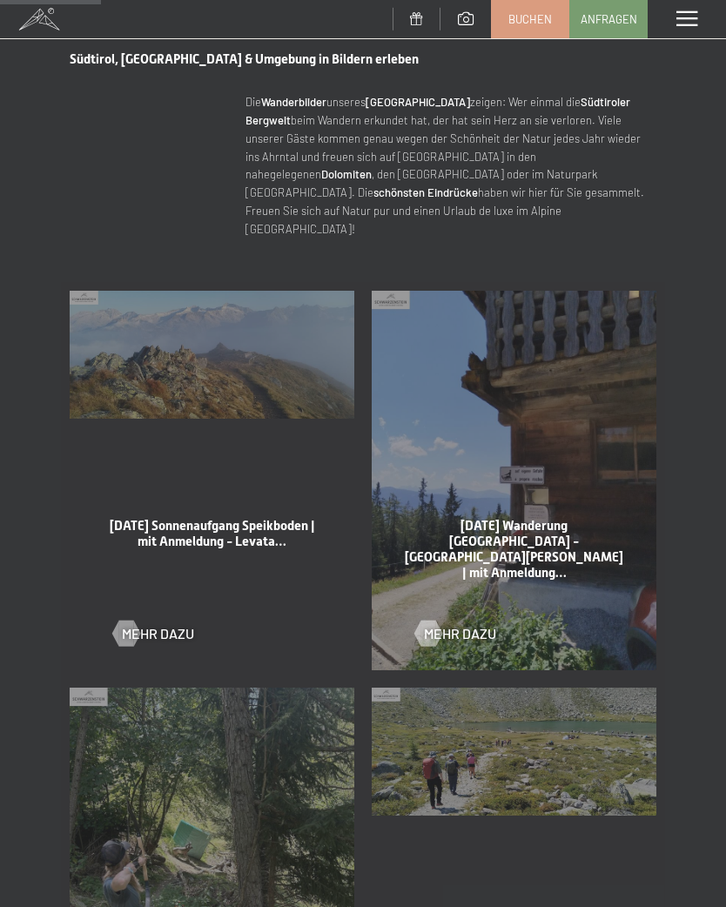
click at [125, 620] on div at bounding box center [125, 633] width 15 height 26
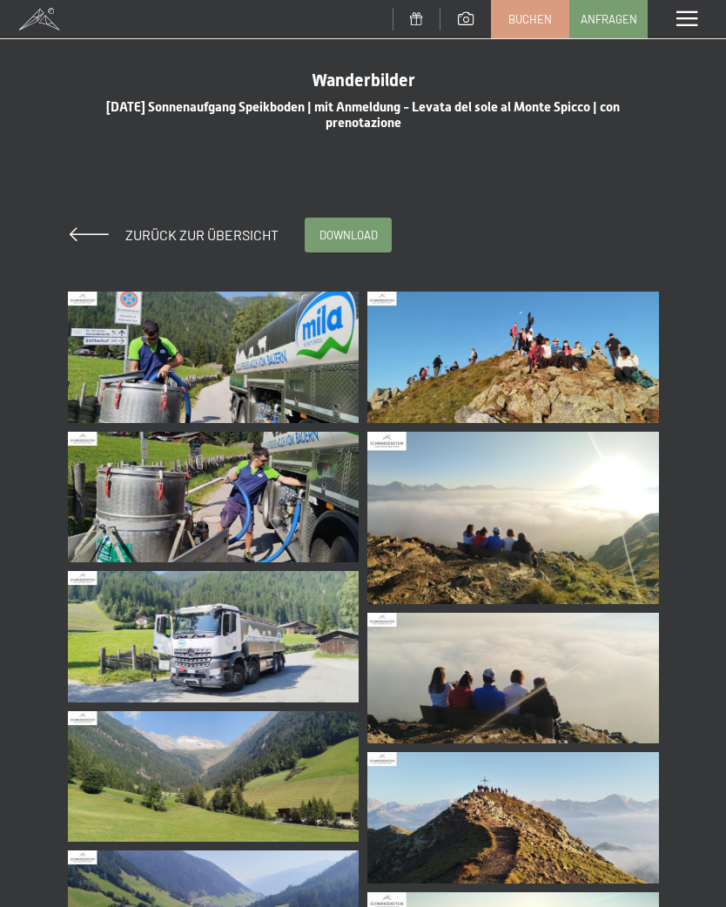
click at [262, 345] on img at bounding box center [214, 357] width 292 height 131
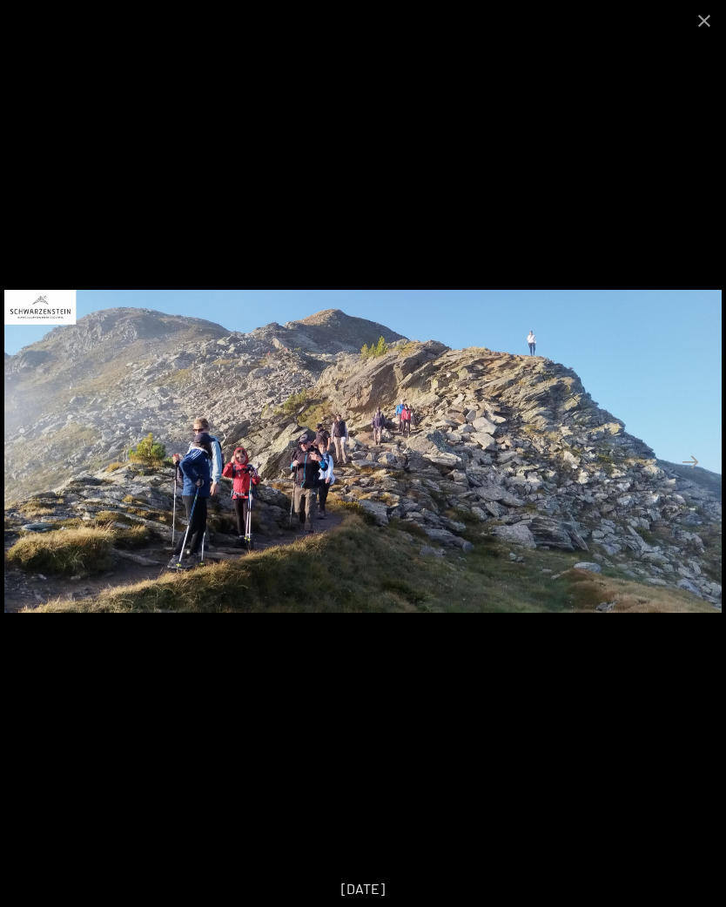
click at [698, 461] on button "Next slide" at bounding box center [690, 462] width 37 height 34
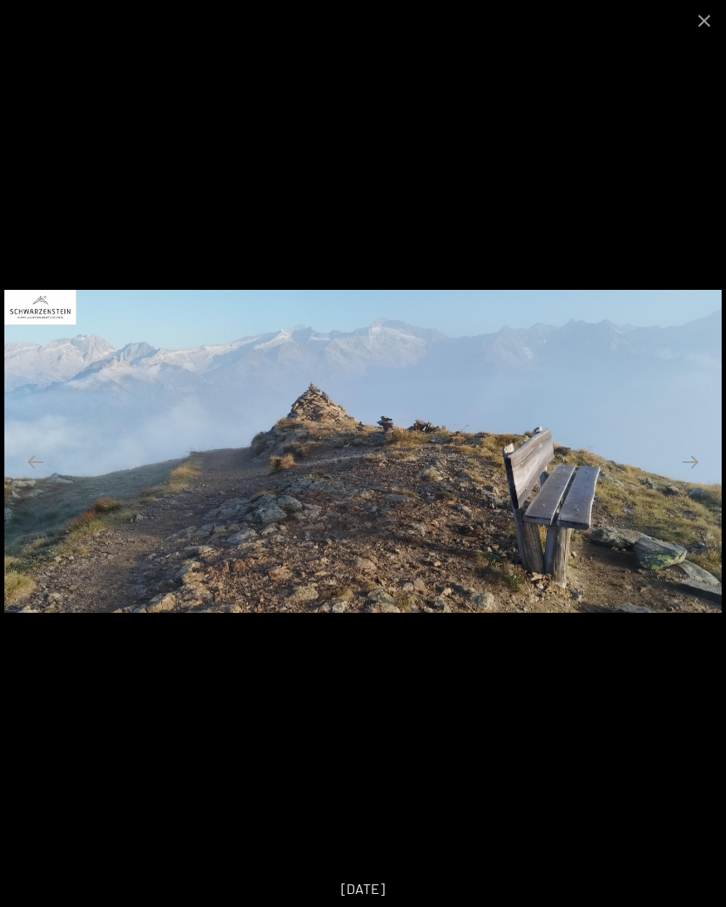
click at [686, 468] on button "Next slide" at bounding box center [690, 462] width 37 height 34
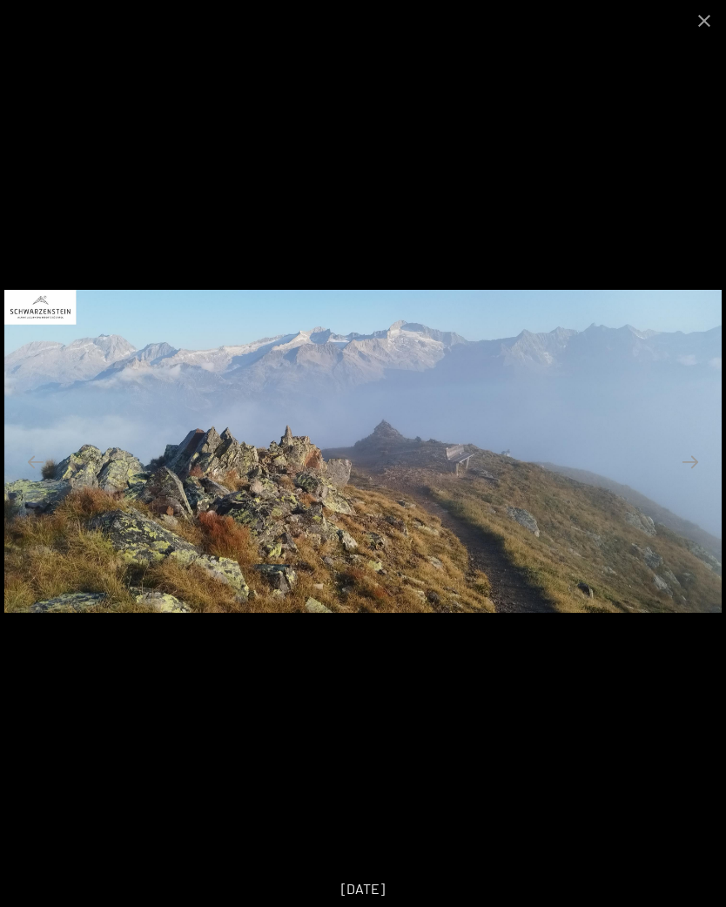
click at [696, 459] on button "Next slide" at bounding box center [690, 462] width 37 height 34
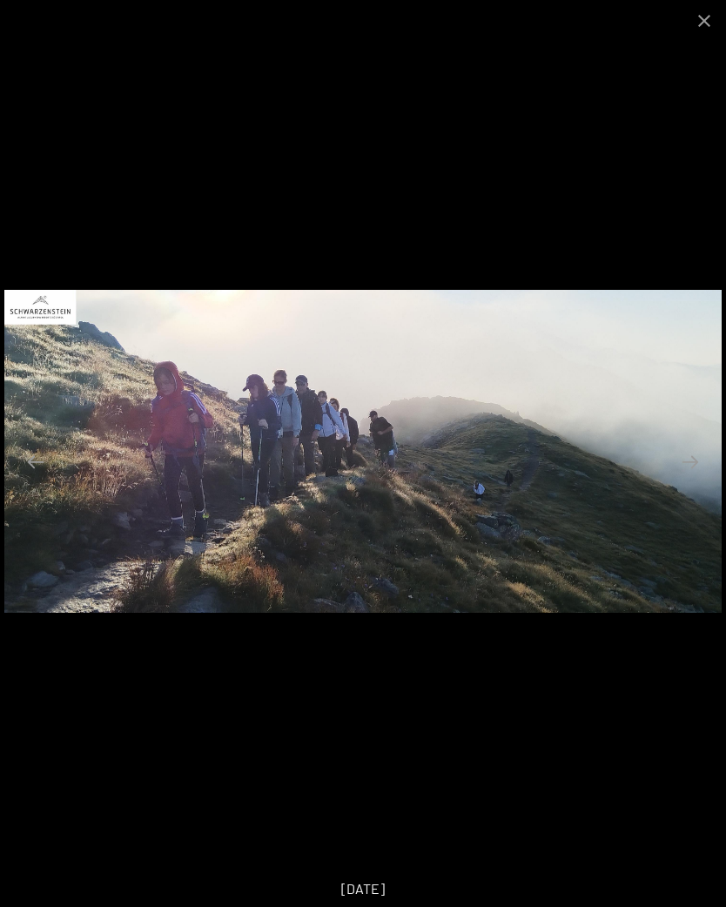
click at [684, 458] on button "Next slide" at bounding box center [690, 462] width 37 height 34
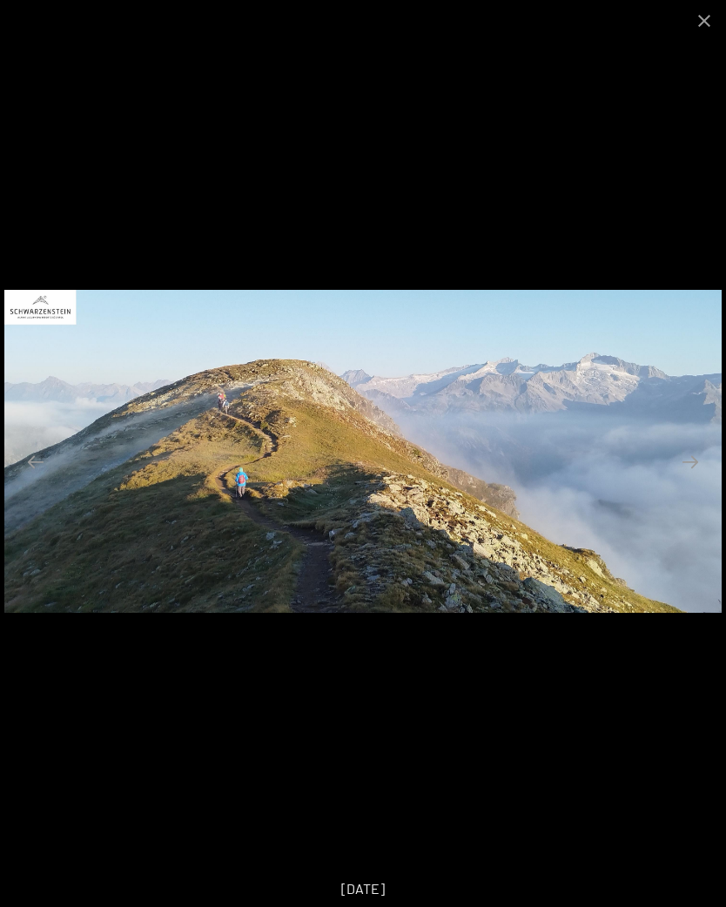
click at [701, 465] on button "Next slide" at bounding box center [690, 462] width 37 height 34
click at [689, 472] on button "Next slide" at bounding box center [690, 462] width 37 height 34
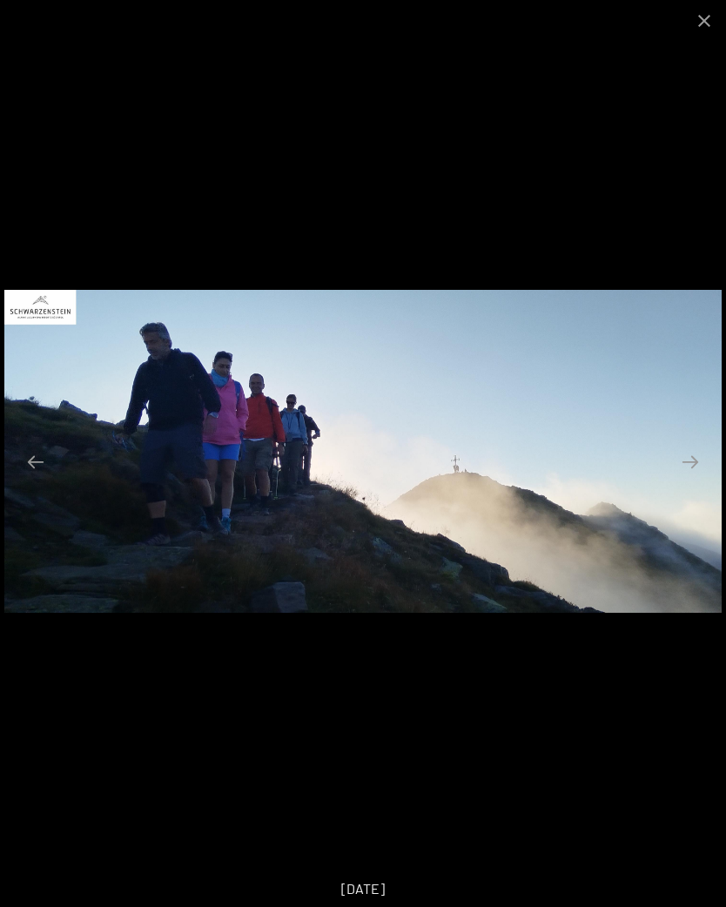
click at [698, 463] on button "Next slide" at bounding box center [690, 462] width 37 height 34
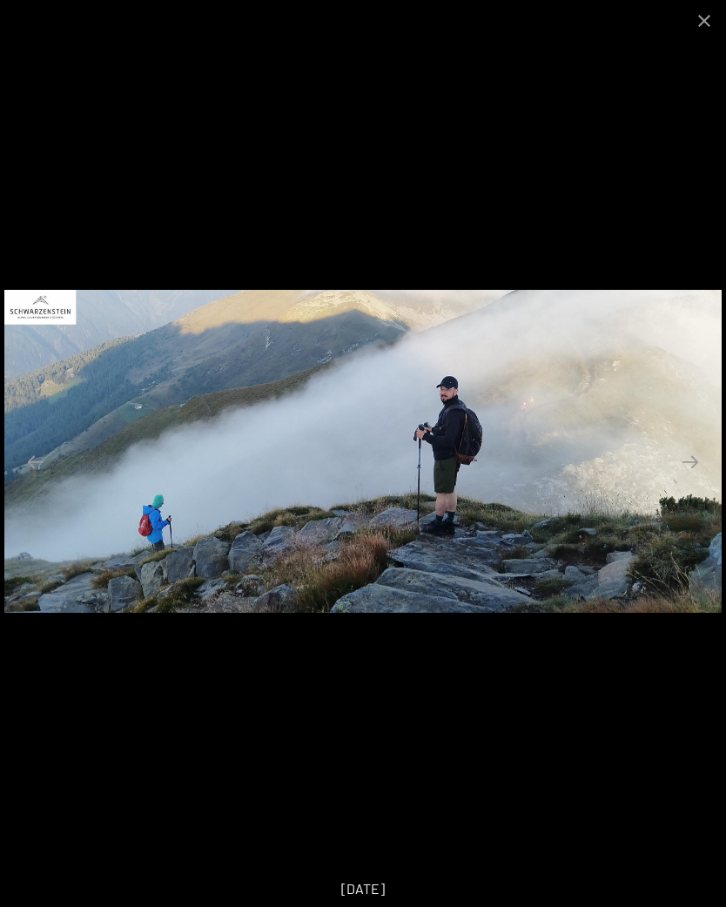
click at [687, 478] on button "Next slide" at bounding box center [690, 462] width 37 height 34
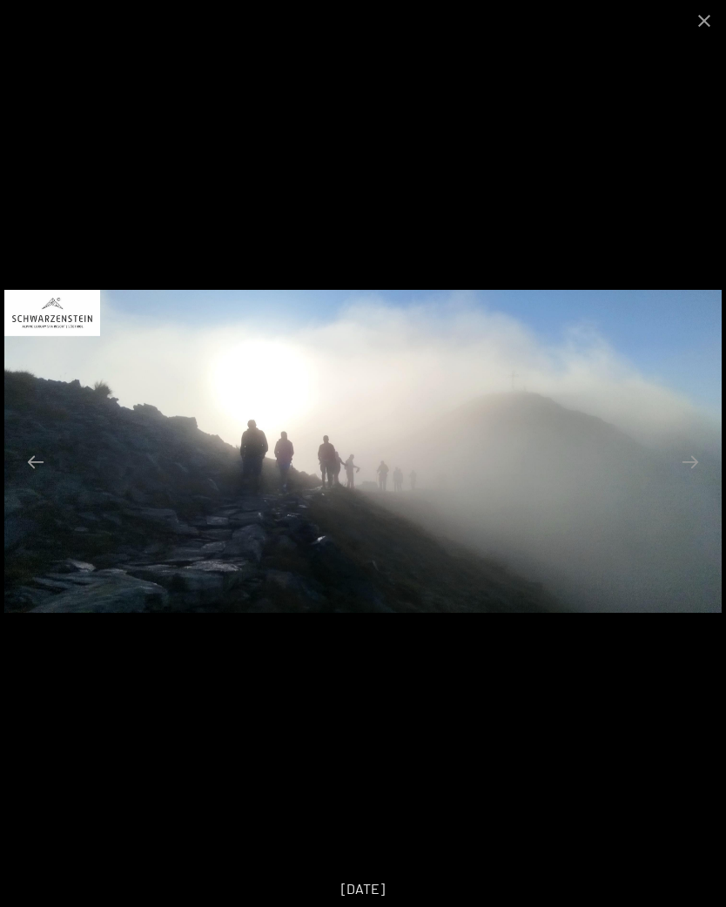
click at [689, 459] on button "Next slide" at bounding box center [690, 462] width 37 height 34
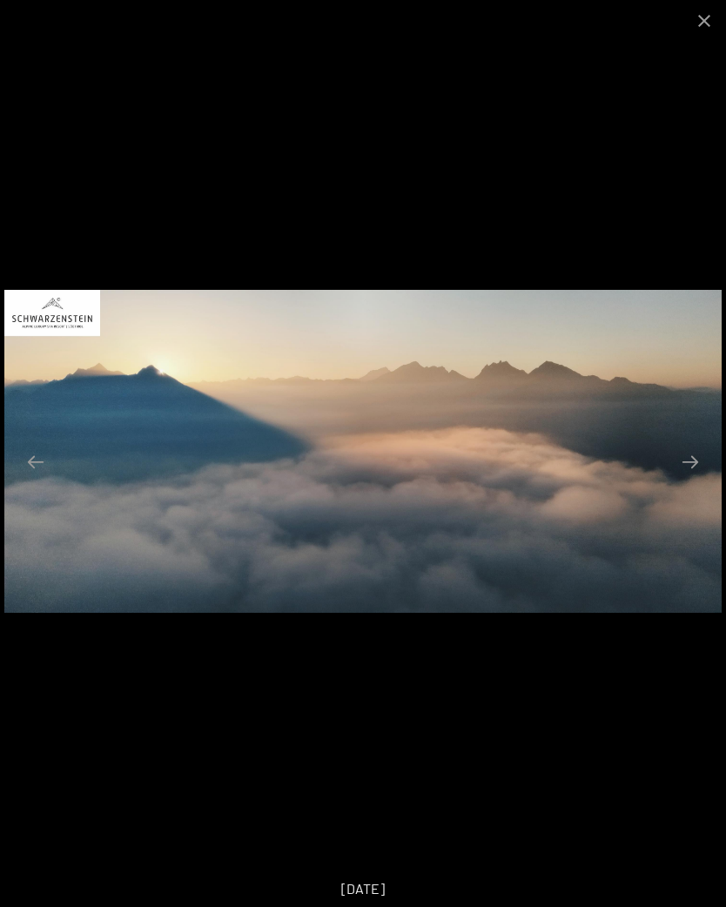
click at [696, 474] on button "Next slide" at bounding box center [690, 462] width 37 height 34
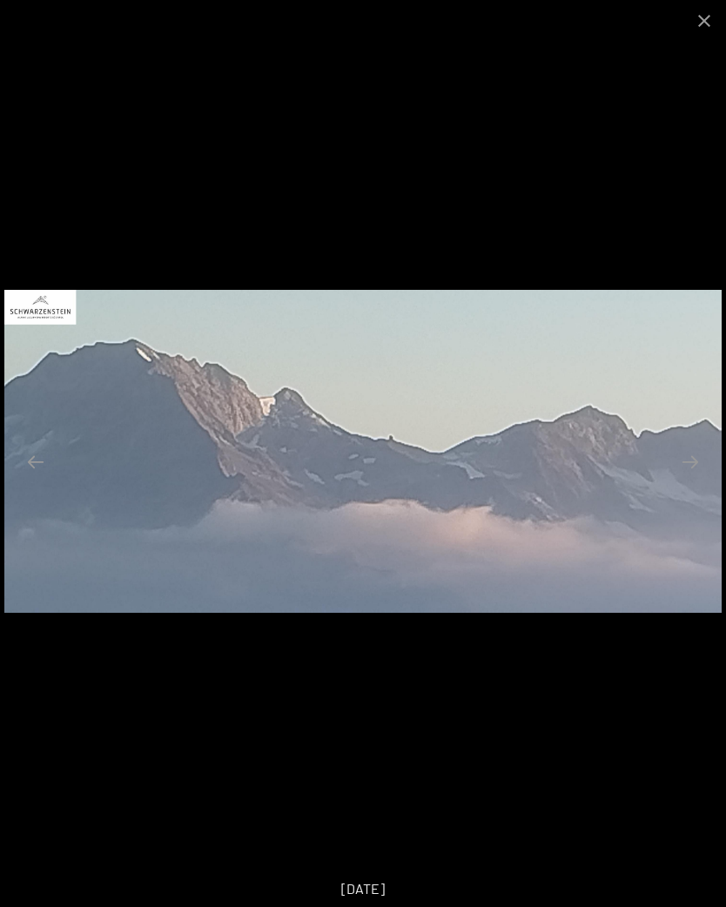
click at [690, 456] on button "Next slide" at bounding box center [690, 462] width 37 height 34
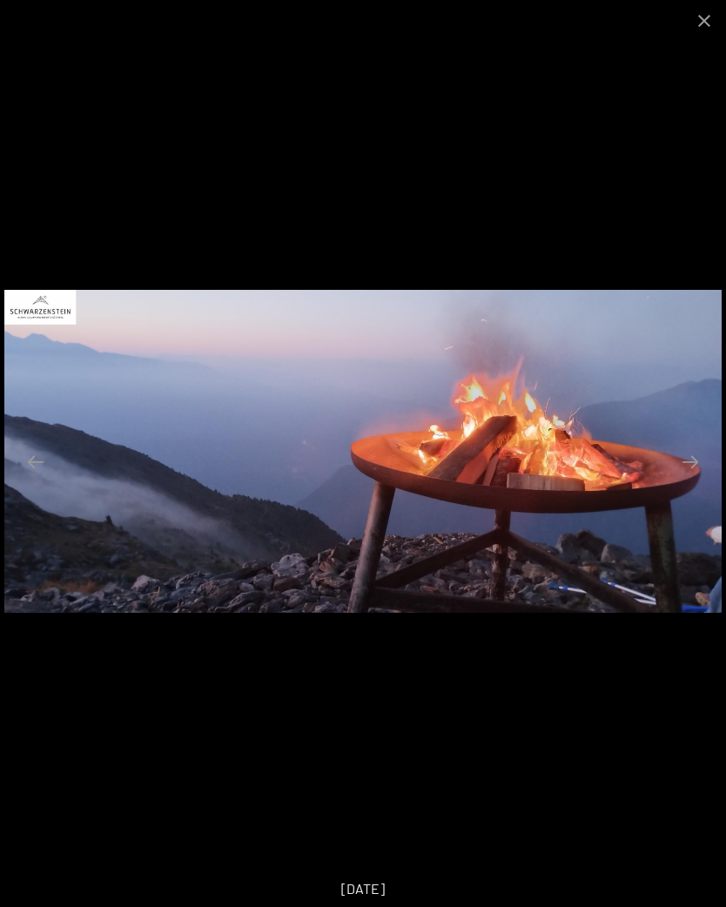
click at [695, 459] on button "Next slide" at bounding box center [690, 462] width 37 height 34
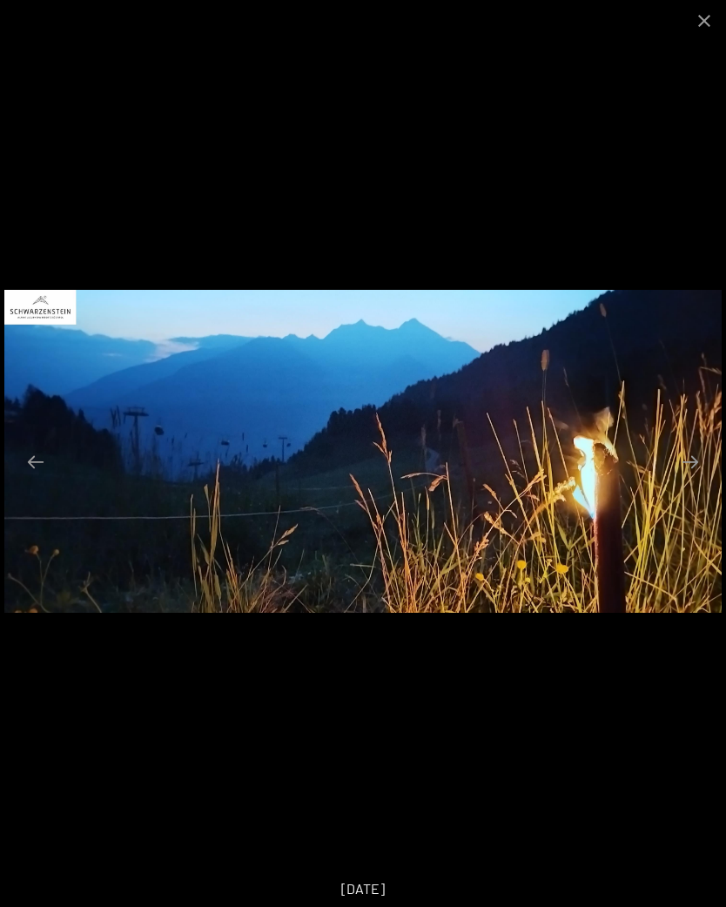
click at [699, 462] on button "Next slide" at bounding box center [690, 462] width 37 height 34
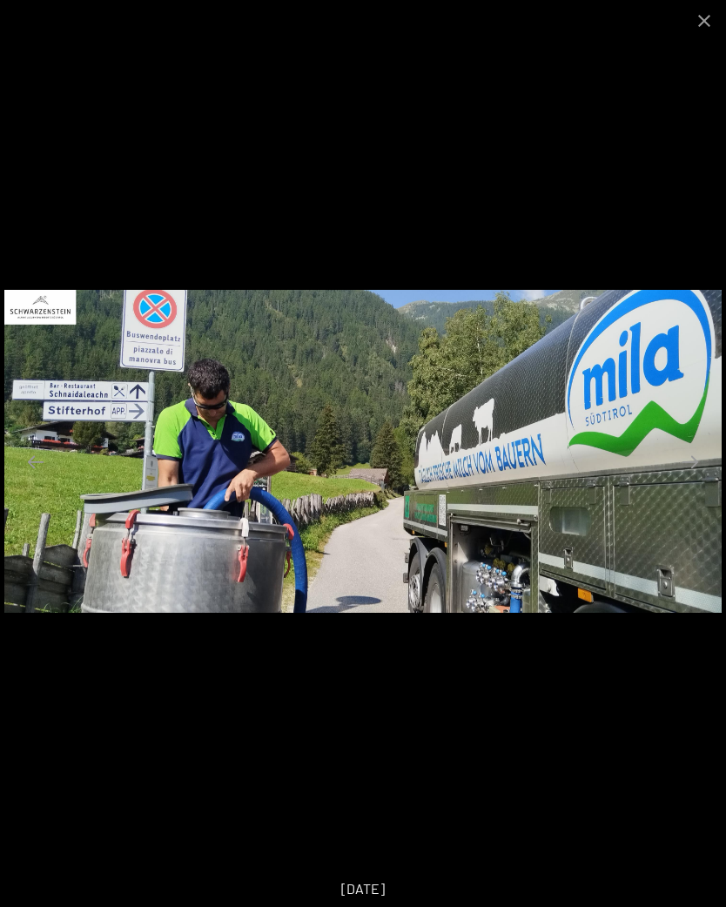
click at [714, 17] on button "Close gallery" at bounding box center [704, 20] width 44 height 41
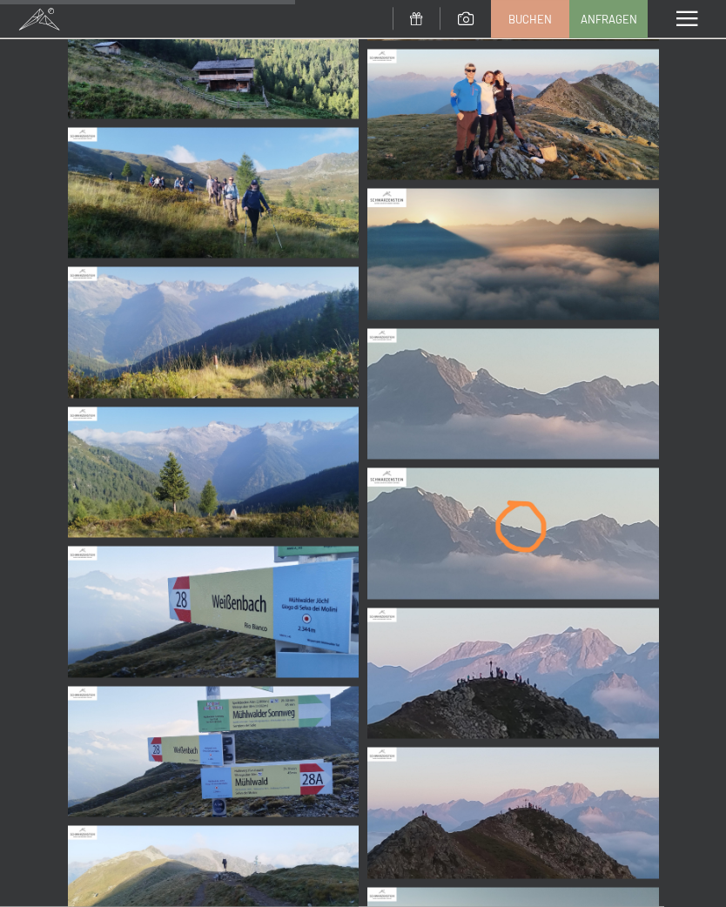
click at [579, 406] on img at bounding box center [513, 394] width 292 height 131
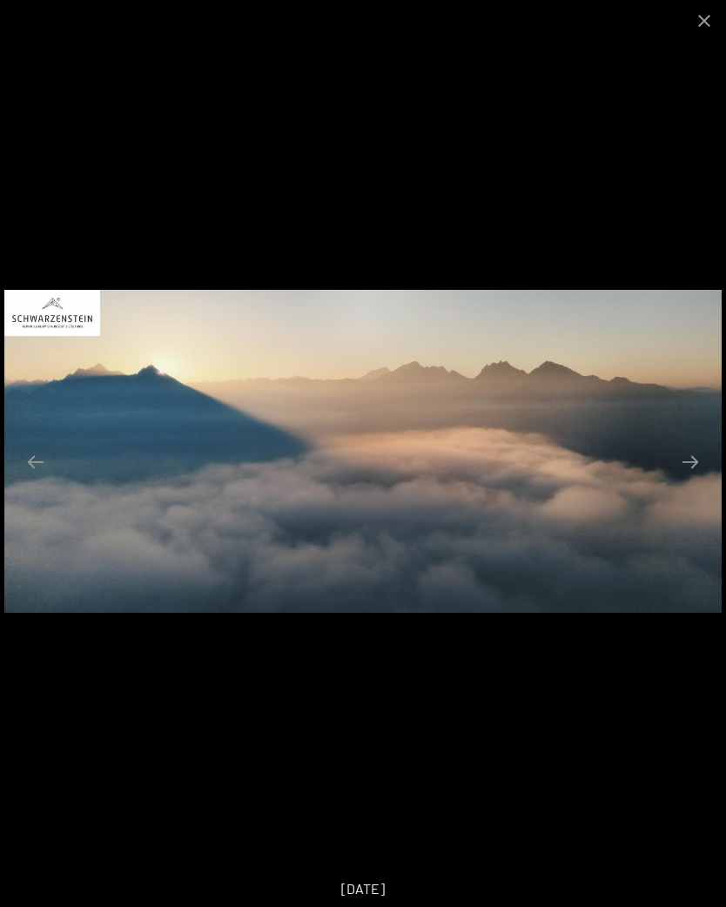
click at [704, 23] on button "Close gallery" at bounding box center [704, 20] width 44 height 41
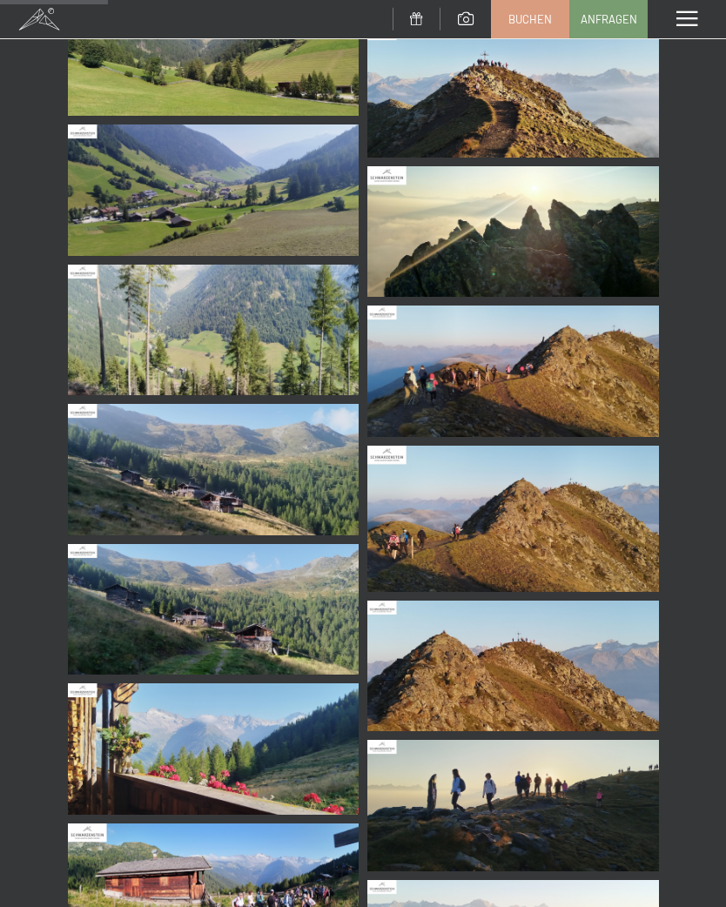
scroll to position [725, 0]
